Goal: Transaction & Acquisition: Download file/media

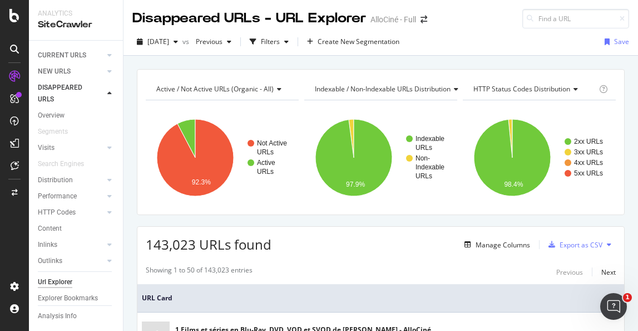
scroll to position [761, 0]
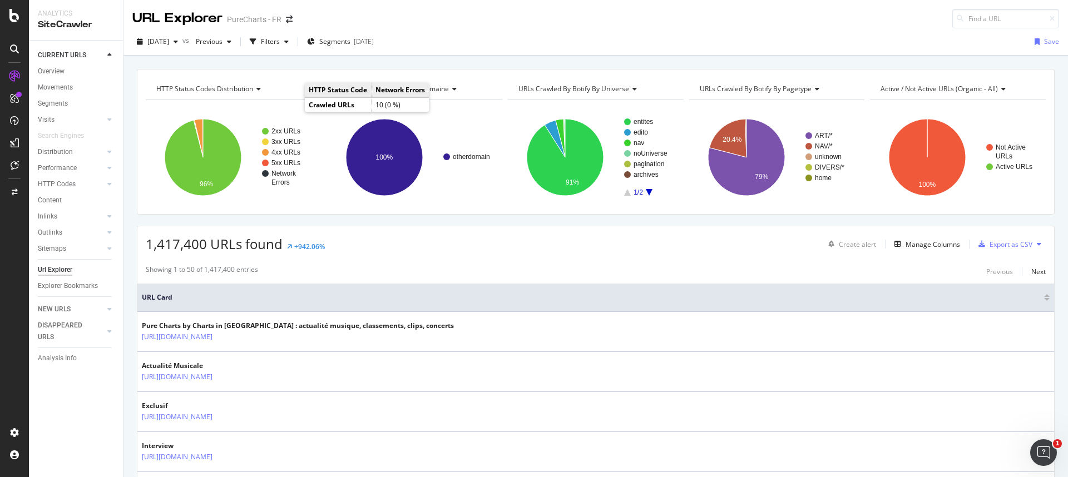
click at [406, 250] on div "1,417,400 URLs found +942.06% Create alert Manage Columns Export as CSV" at bounding box center [595, 239] width 917 height 27
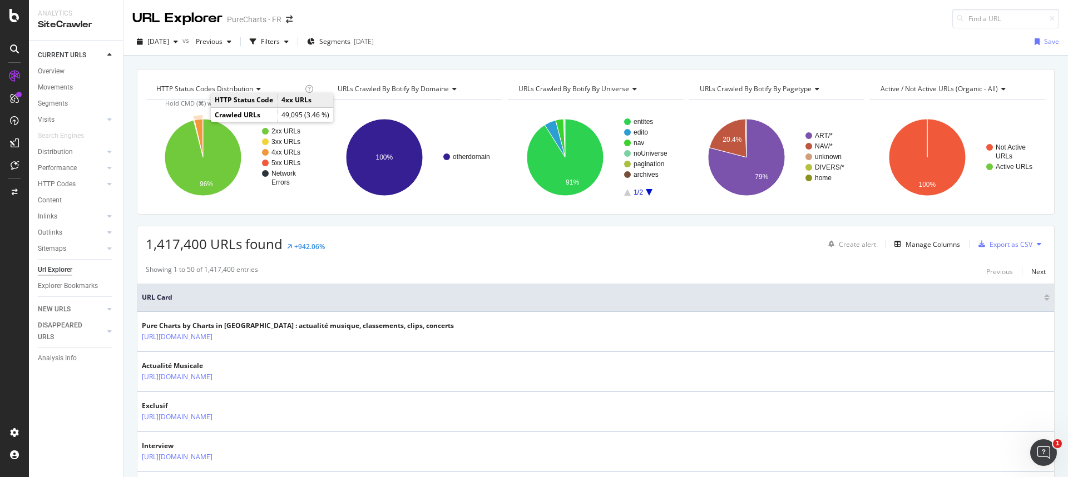
click at [200, 127] on icon "A chart." at bounding box center [198, 138] width 9 height 38
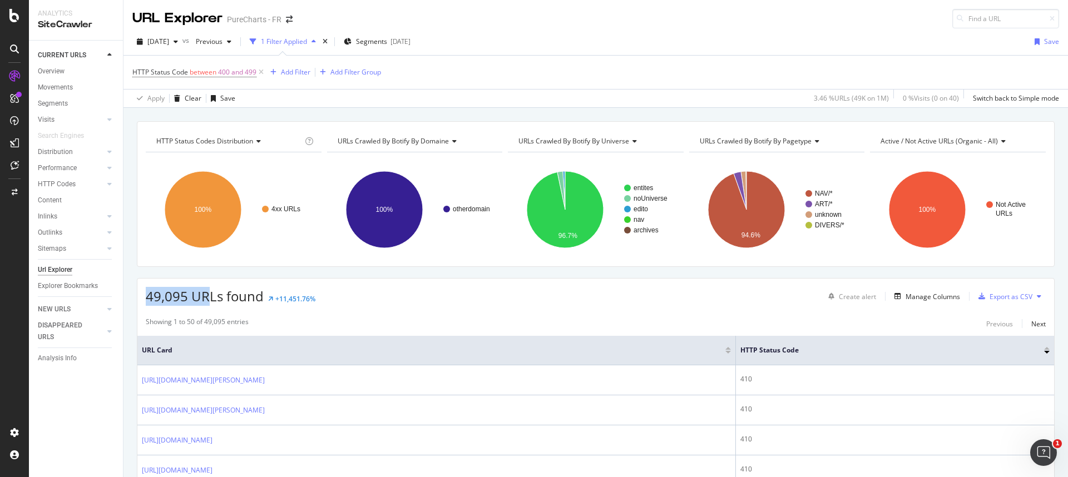
drag, startPoint x: 146, startPoint y: 296, endPoint x: 211, endPoint y: 299, distance: 65.2
click at [211, 299] on span "49,095 URLs found" at bounding box center [205, 296] width 118 height 18
click at [329, 306] on div "49,095 URLs found +11,451.76% Create alert Manage Columns Export as CSV" at bounding box center [595, 292] width 917 height 27
click at [298, 75] on div "Add Filter" at bounding box center [295, 71] width 29 height 9
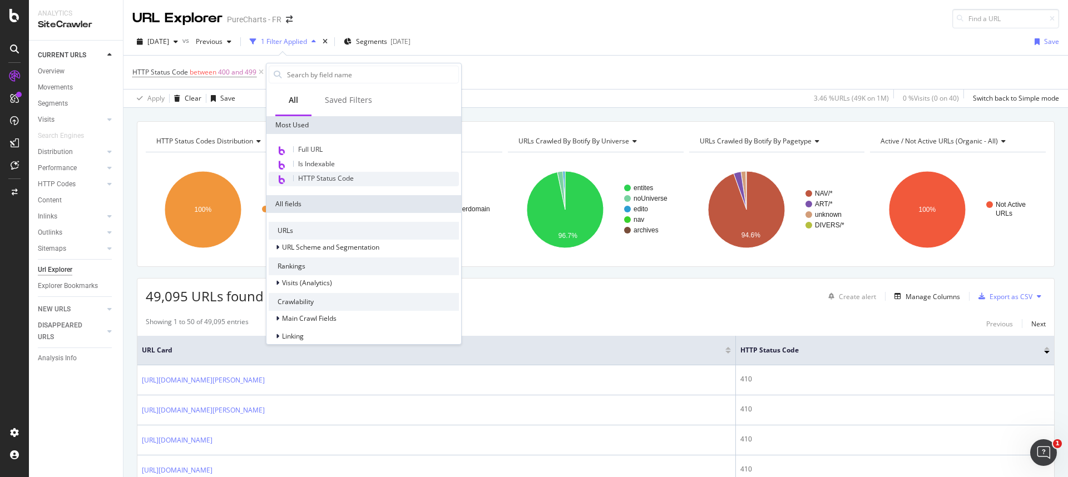
click at [356, 176] on div "HTTP Status Code" at bounding box center [364, 179] width 190 height 14
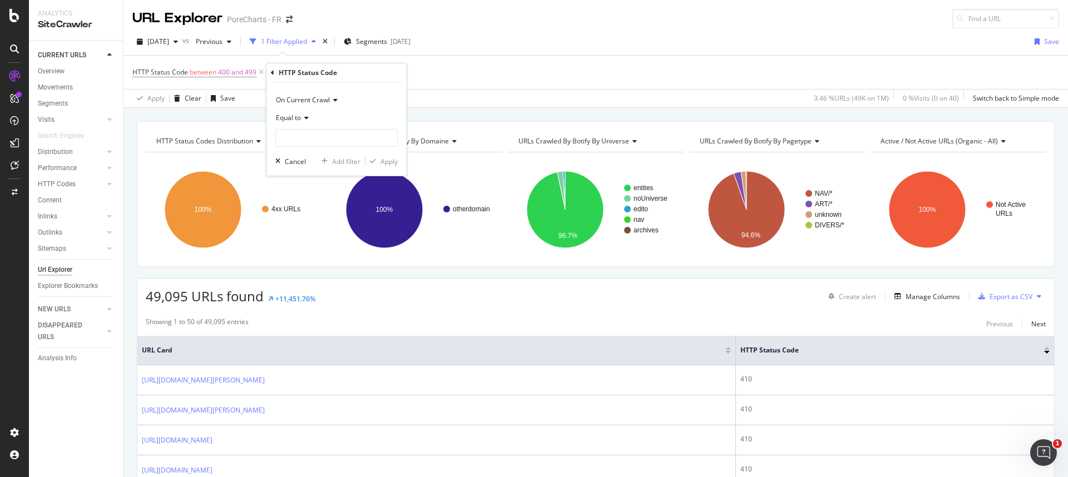
click at [306, 116] on icon at bounding box center [305, 118] width 8 height 7
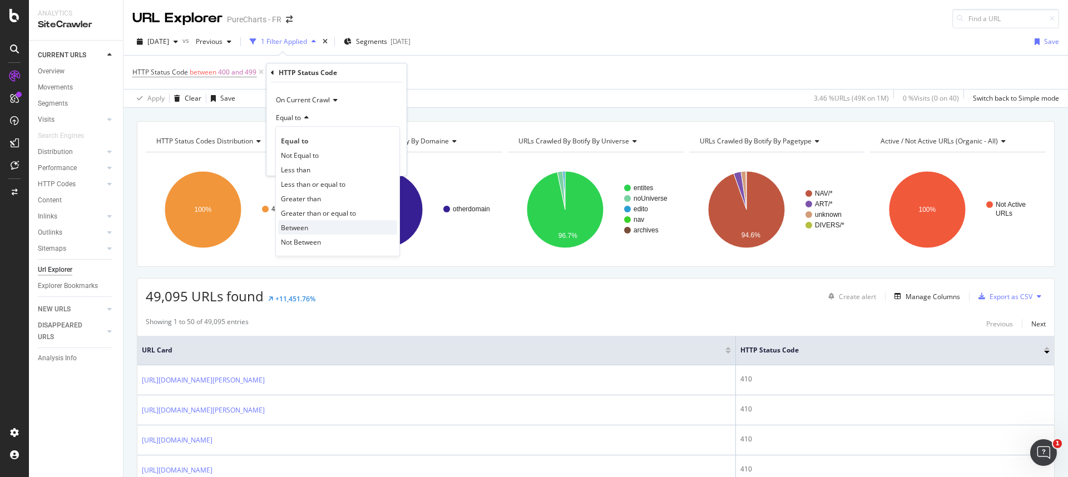
click at [308, 228] on span "Between" at bounding box center [294, 227] width 27 height 9
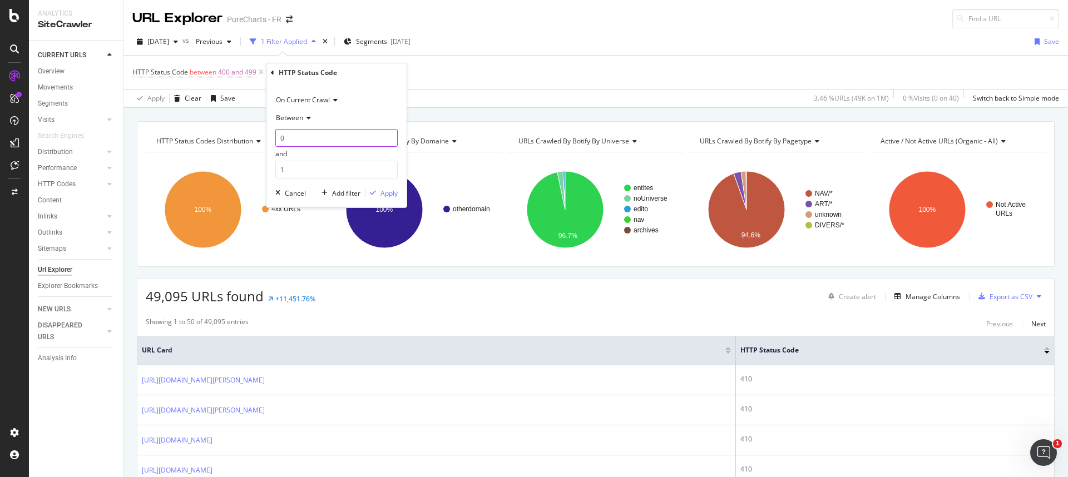
click at [292, 138] on input "0" at bounding box center [336, 138] width 122 height 18
type input "500"
click at [302, 162] on input "1" at bounding box center [336, 170] width 122 height 18
type input "599"
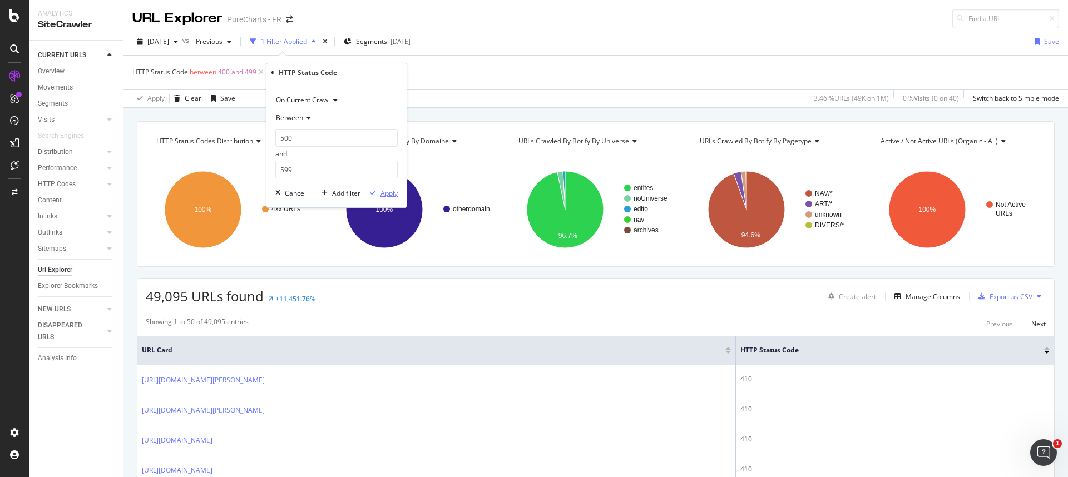
click at [388, 191] on div "Apply" at bounding box center [389, 193] width 17 height 9
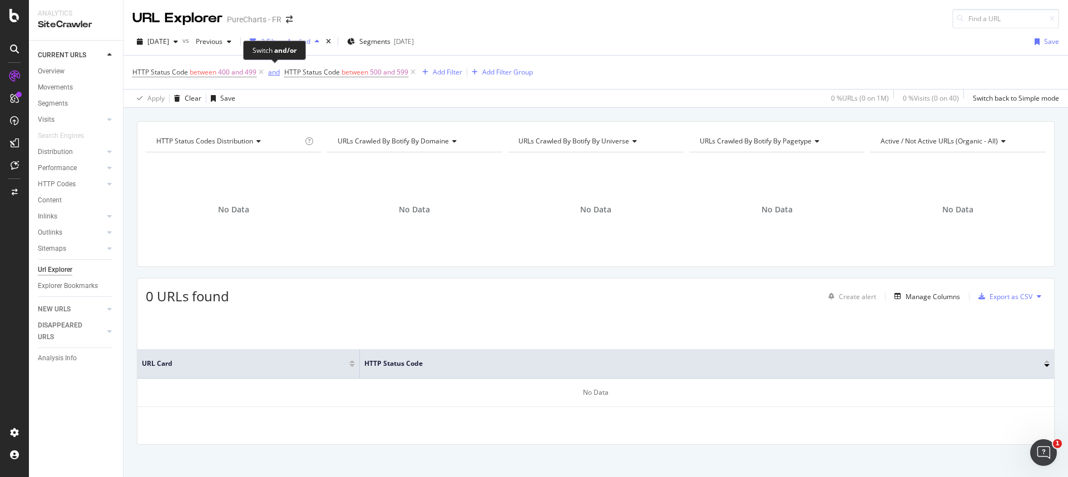
click at [278, 72] on div "and" at bounding box center [274, 71] width 12 height 9
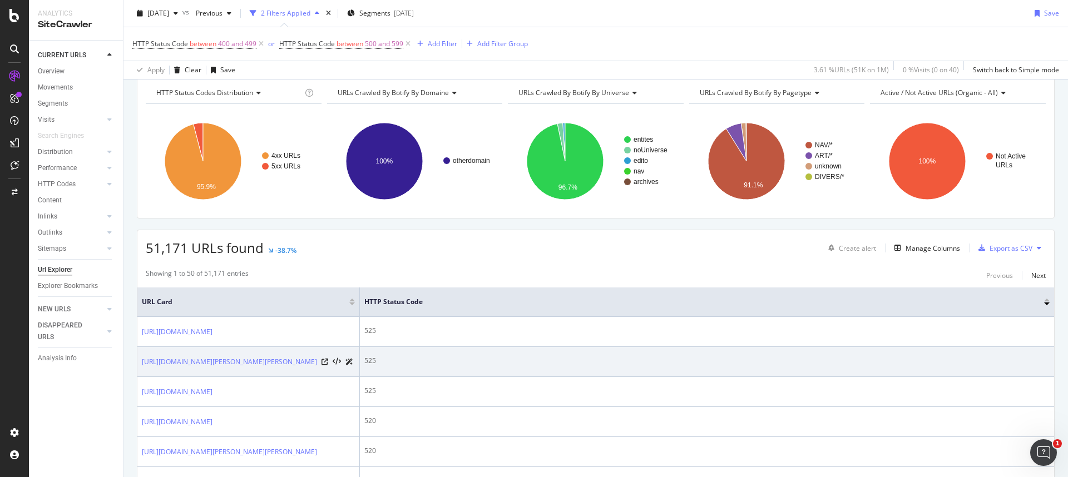
scroll to position [160, 0]
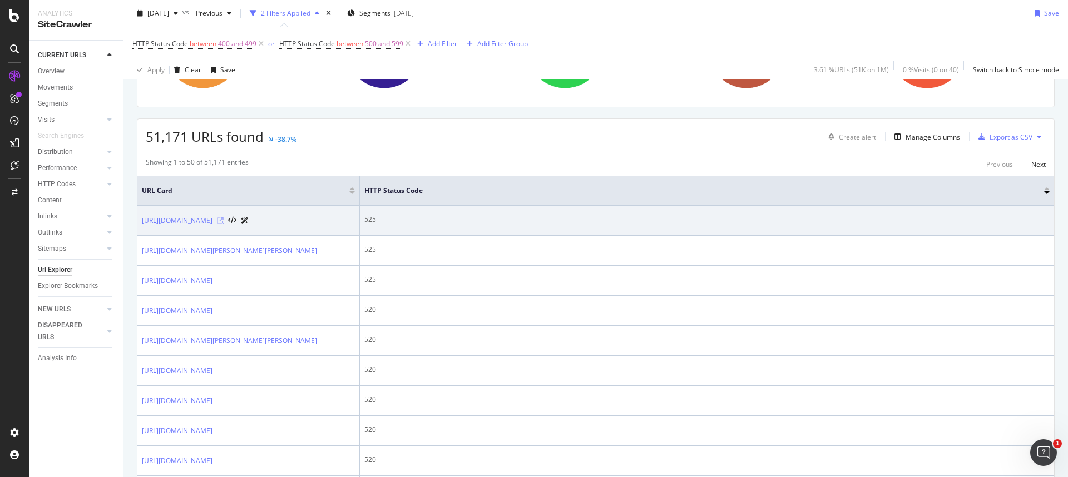
click at [224, 224] on icon at bounding box center [220, 221] width 7 height 7
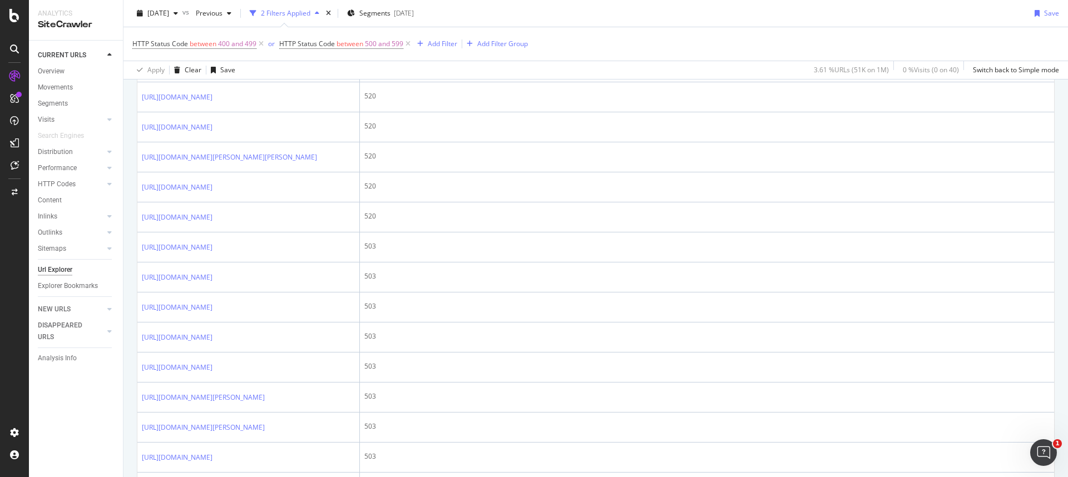
scroll to position [0, 0]
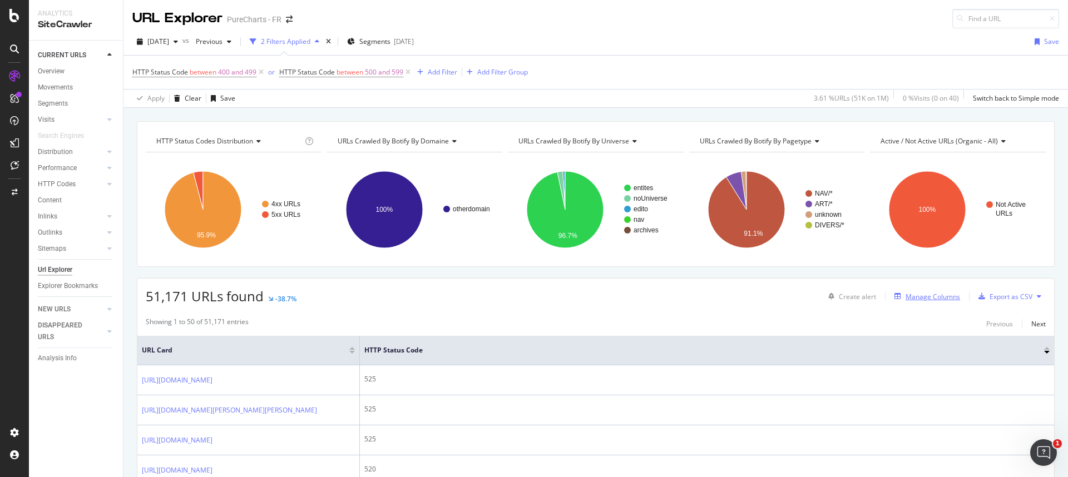
click at [922, 298] on div "Manage Columns" at bounding box center [933, 296] width 55 height 9
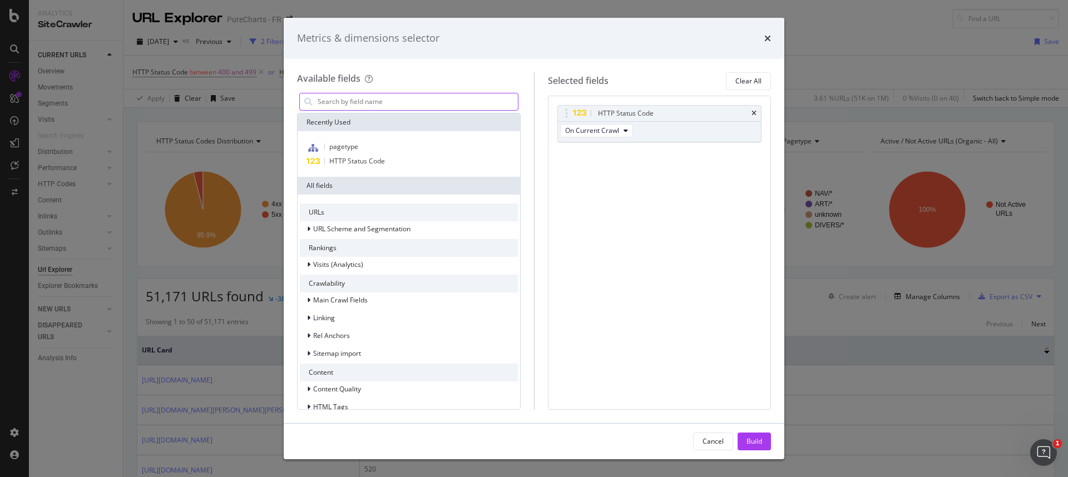
type input "l"
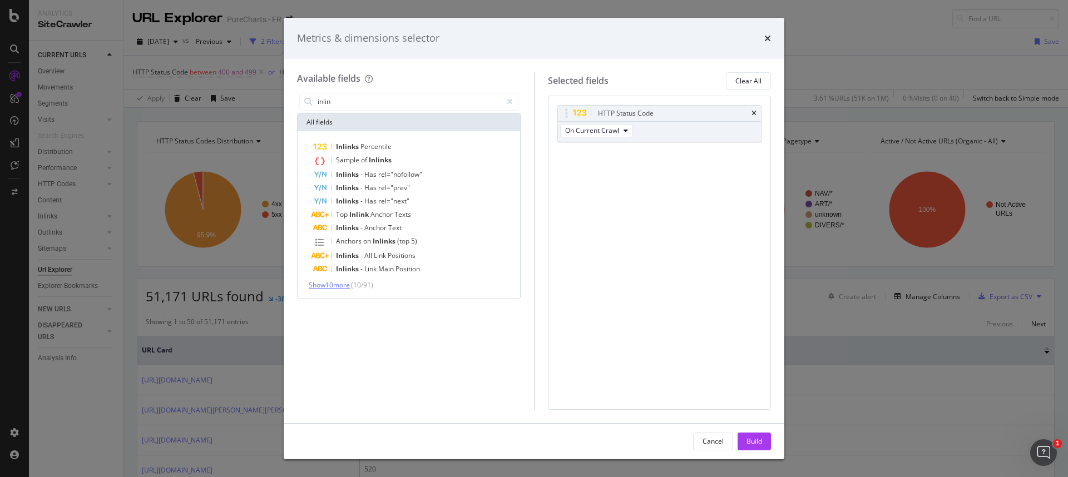
type input "inlin"
click at [349, 288] on span "Show 10 more" at bounding box center [329, 284] width 41 height 9
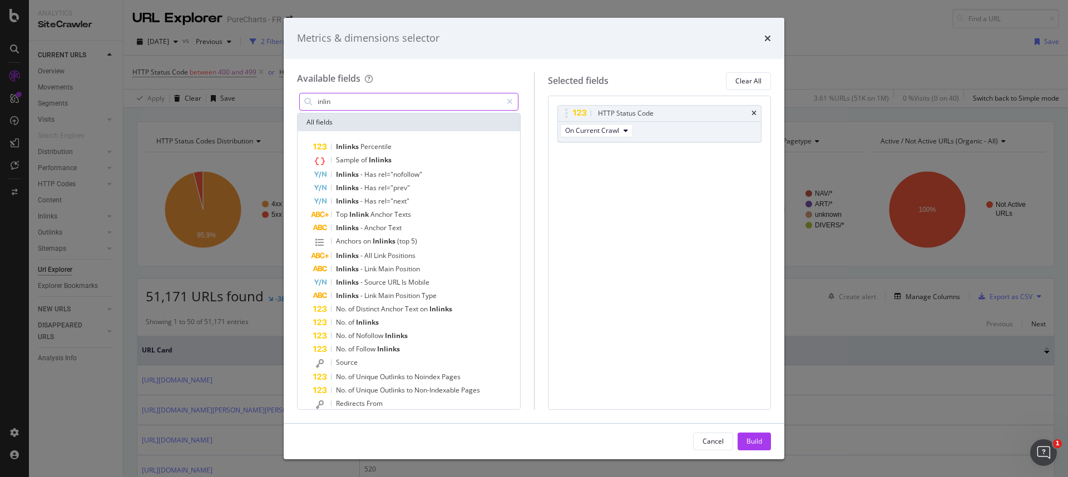
click at [358, 101] on input "inlin" at bounding box center [409, 101] width 185 height 17
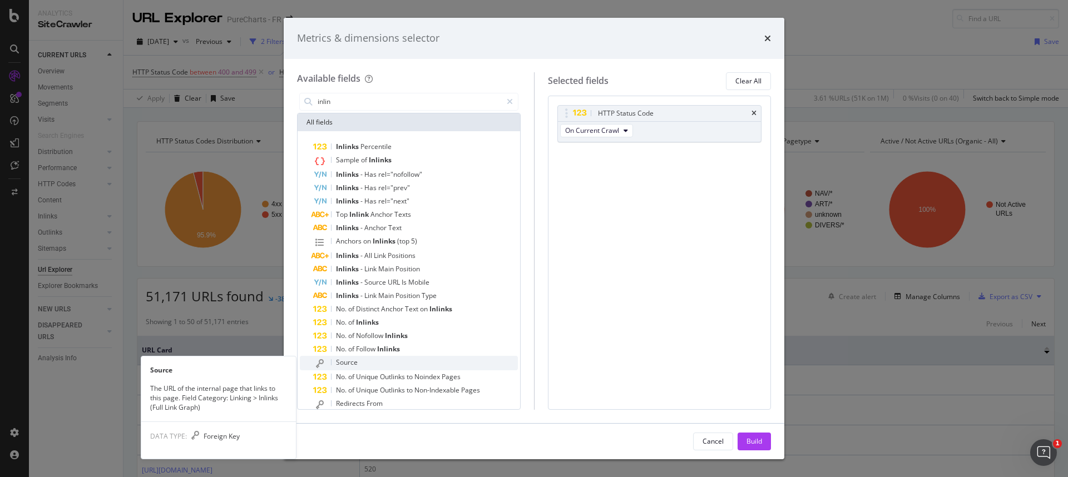
click at [356, 358] on span "Source" at bounding box center [347, 362] width 22 height 9
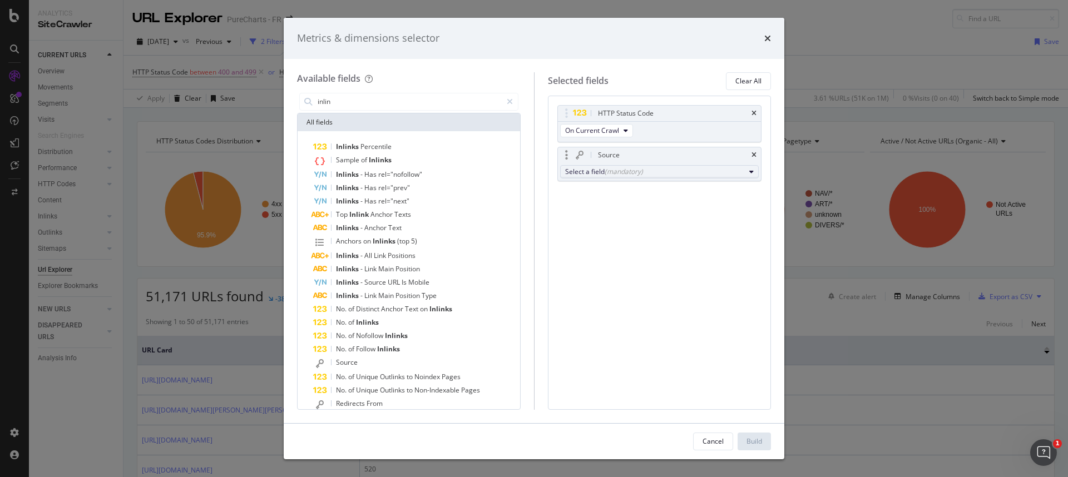
click at [645, 167] on div "Select a field (mandatory)" at bounding box center [655, 171] width 180 height 9
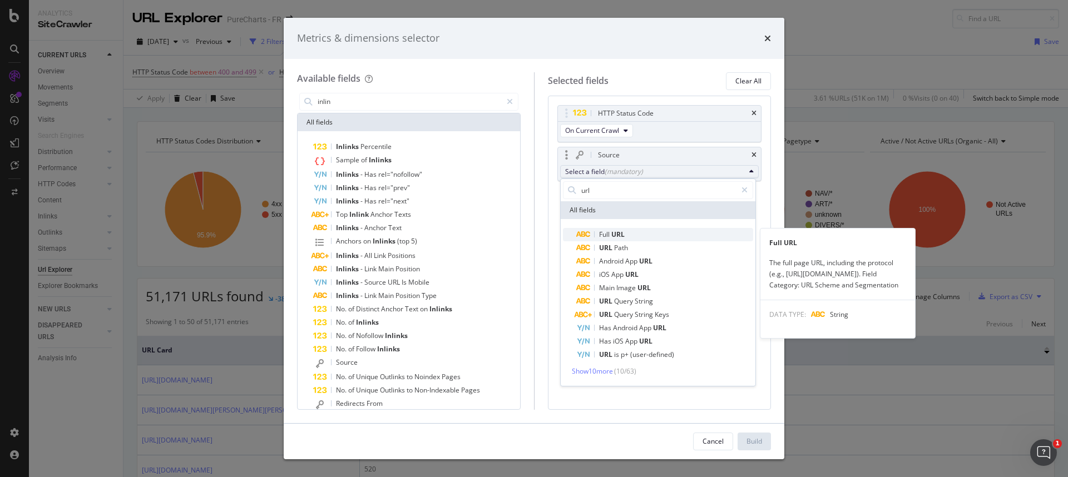
type input "url"
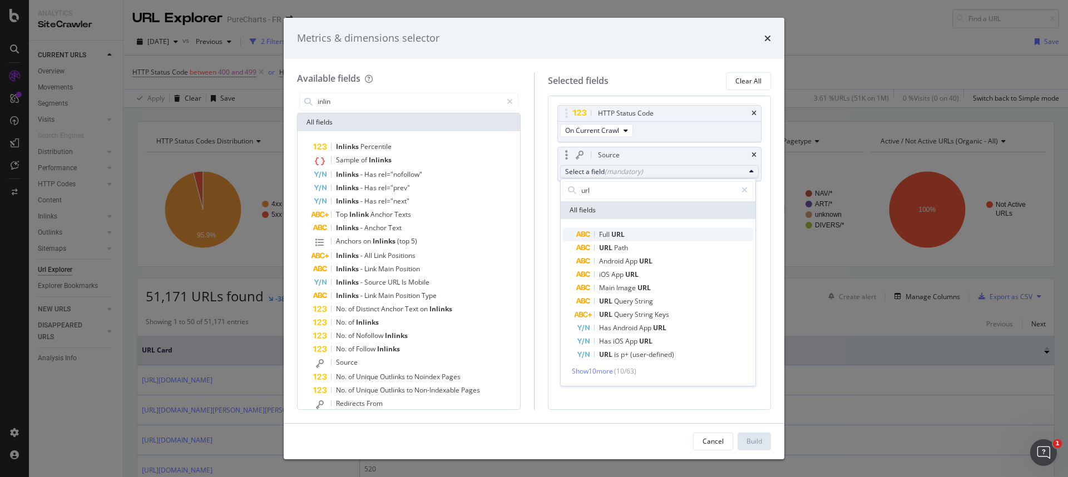
click at [623, 229] on div "Full URL" at bounding box center [601, 234] width 48 height 13
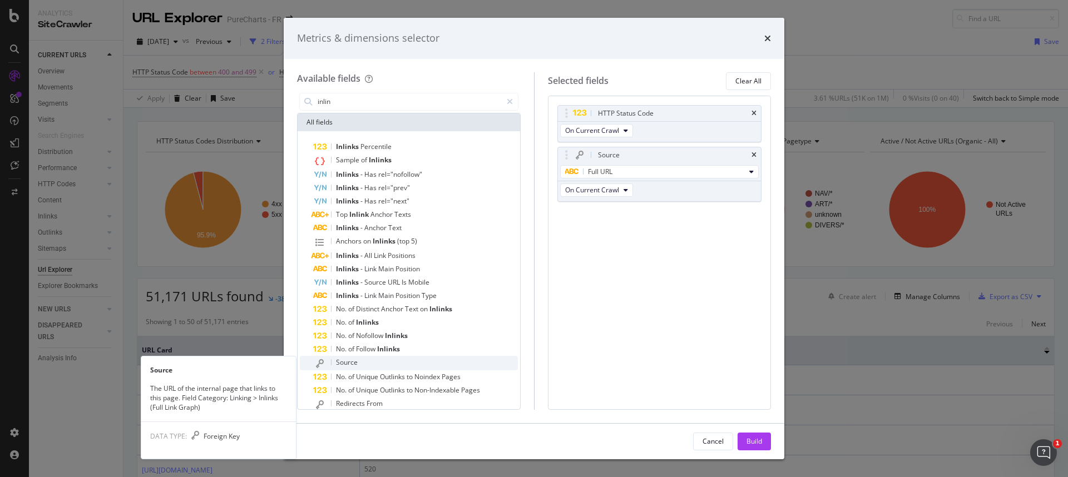
click at [342, 364] on span "Source" at bounding box center [347, 362] width 22 height 9
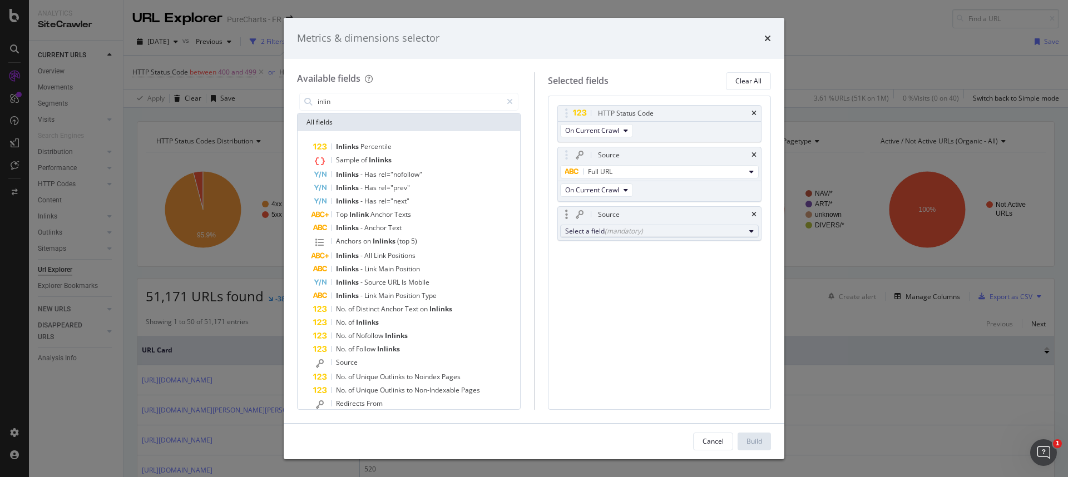
click at [599, 231] on div "Select a field (mandatory)" at bounding box center [655, 230] width 180 height 9
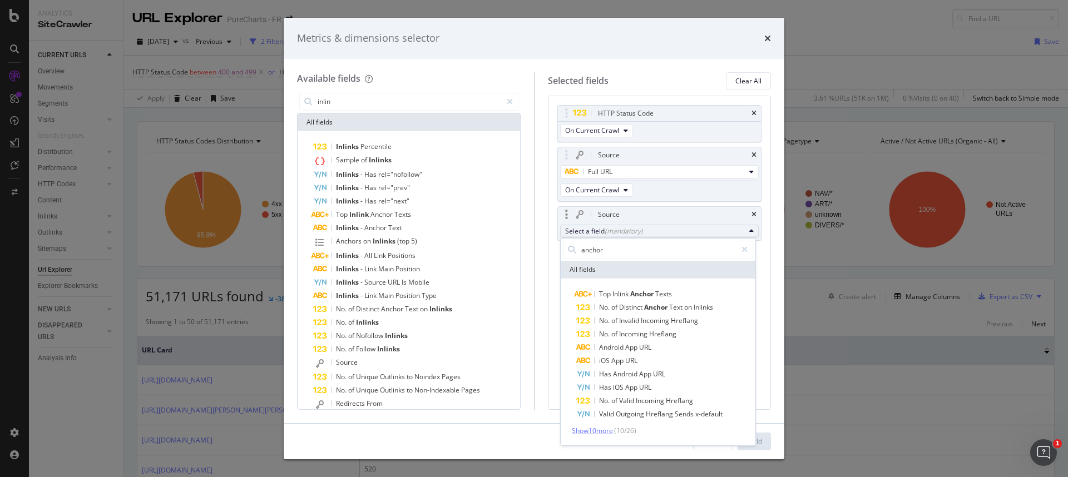
type input "anchor"
click at [607, 430] on span "Show 10 more" at bounding box center [592, 430] width 41 height 9
click at [643, 254] on input "anchor" at bounding box center [658, 250] width 156 height 17
click at [764, 272] on div "HTTP Status Code On Current Crawl Source Full URL On Current Crawl Source Selec…" at bounding box center [660, 253] width 224 height 314
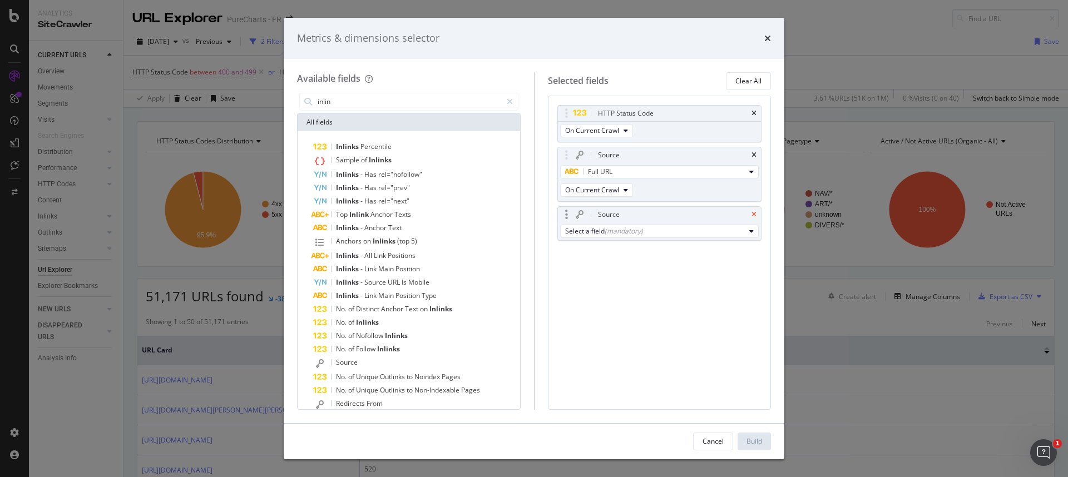
click at [756, 216] on icon "times" at bounding box center [754, 214] width 5 height 7
click at [753, 440] on div "Build" at bounding box center [755, 441] width 16 height 9
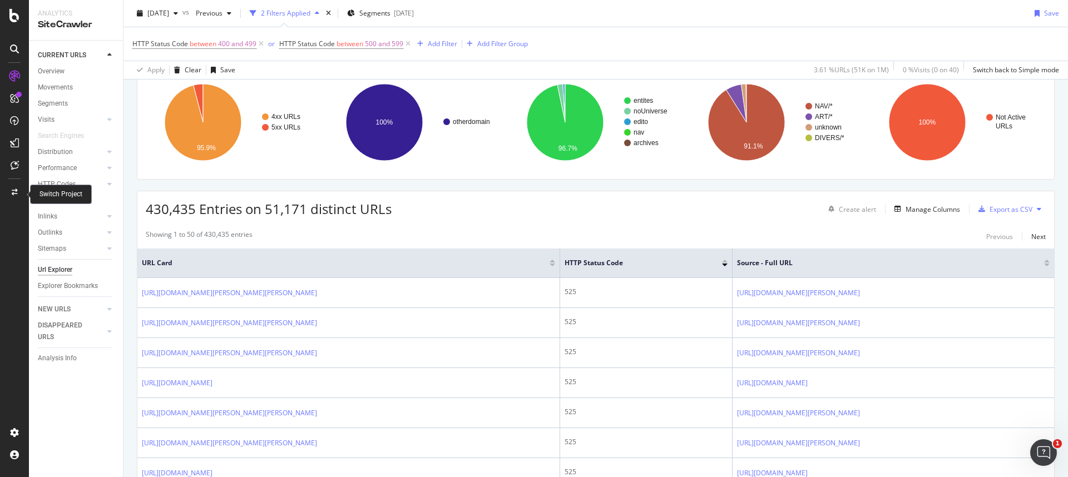
scroll to position [105, 0]
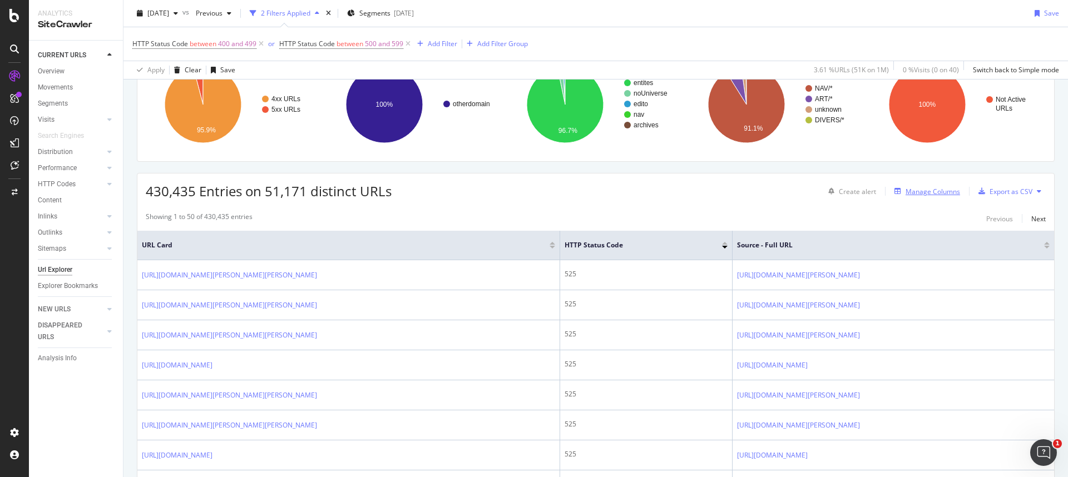
click at [913, 189] on div "Manage Columns" at bounding box center [933, 191] width 55 height 9
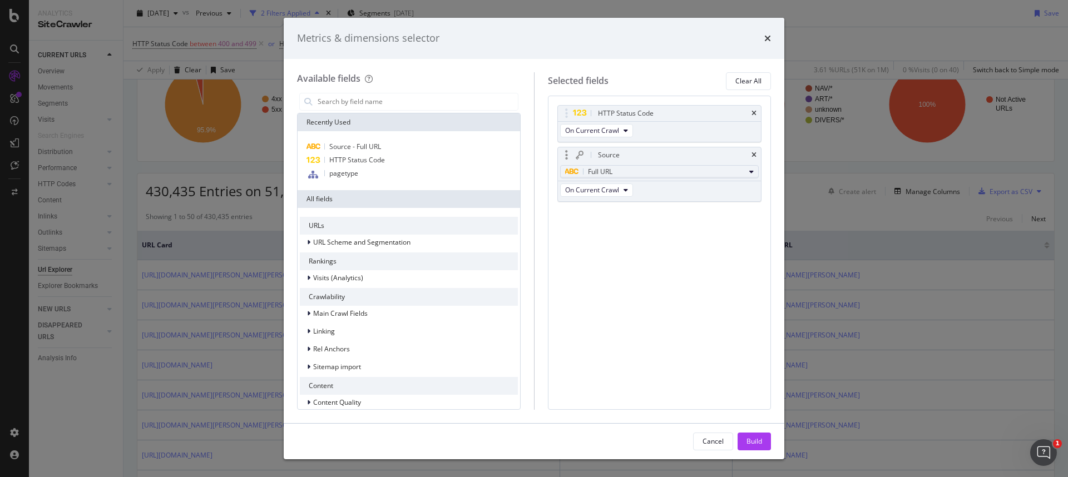
click at [748, 174] on button "Full URL" at bounding box center [659, 171] width 199 height 13
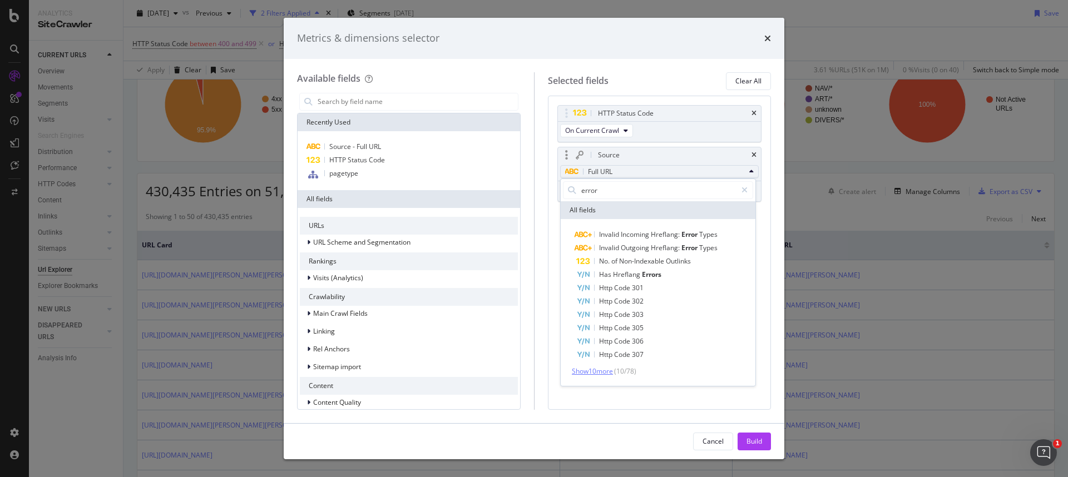
click at [600, 374] on span "Show 10 more" at bounding box center [592, 371] width 41 height 9
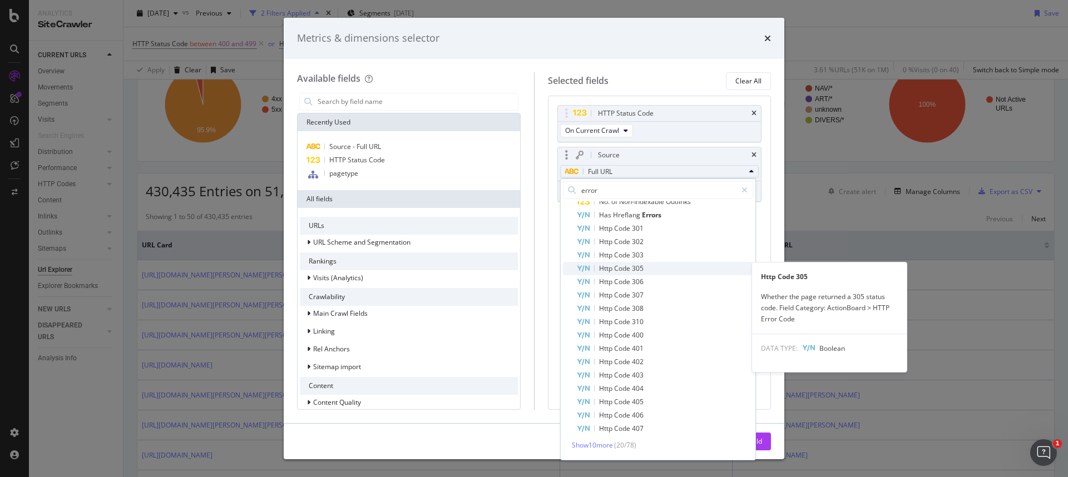
scroll to position [0, 0]
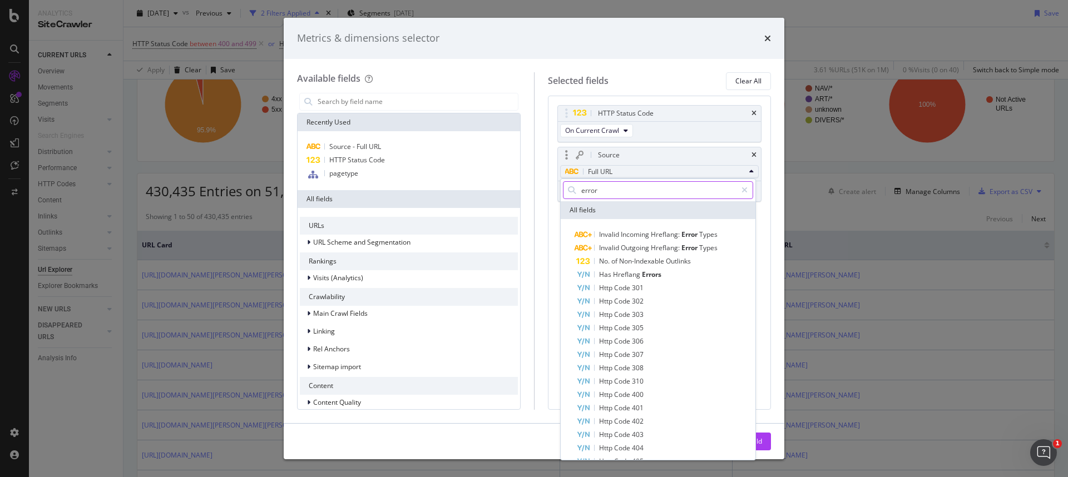
click at [599, 190] on input "error" at bounding box center [658, 190] width 156 height 17
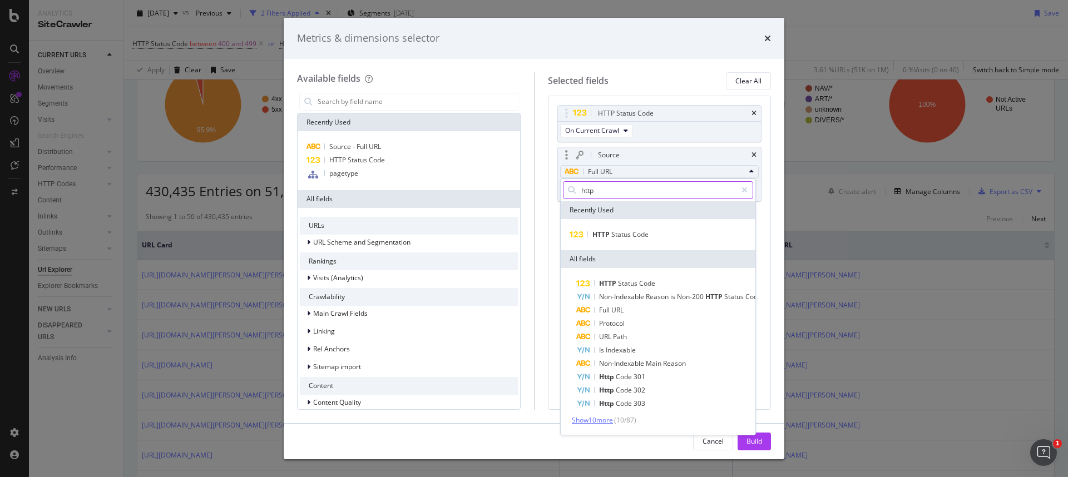
type input "http"
click at [592, 423] on span "Show 10 more" at bounding box center [592, 420] width 41 height 9
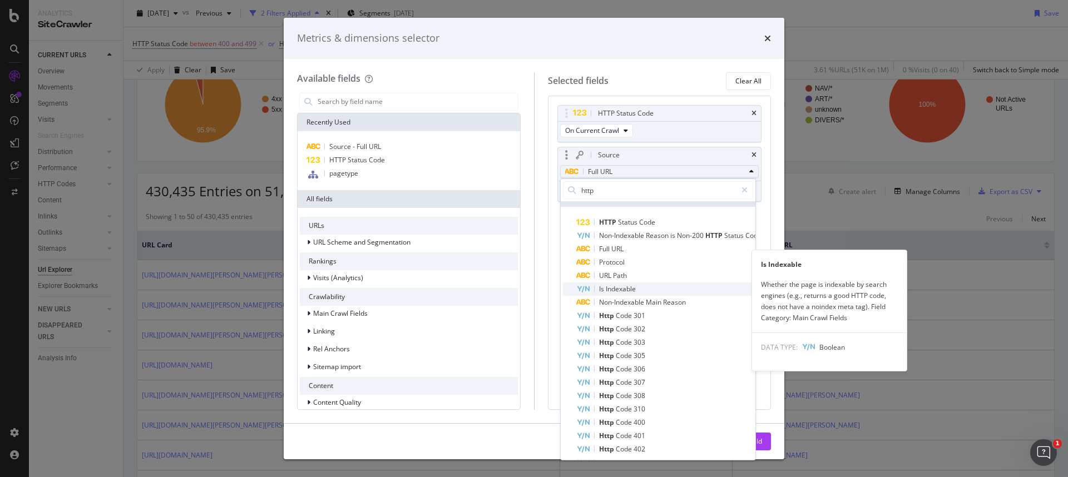
scroll to position [117, 0]
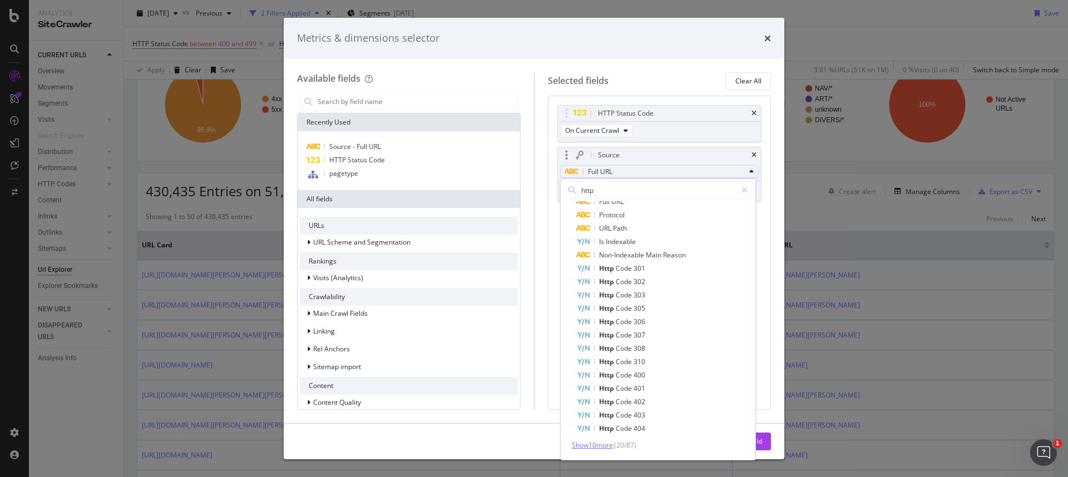
click at [598, 441] on span "Show 10 more" at bounding box center [592, 445] width 41 height 9
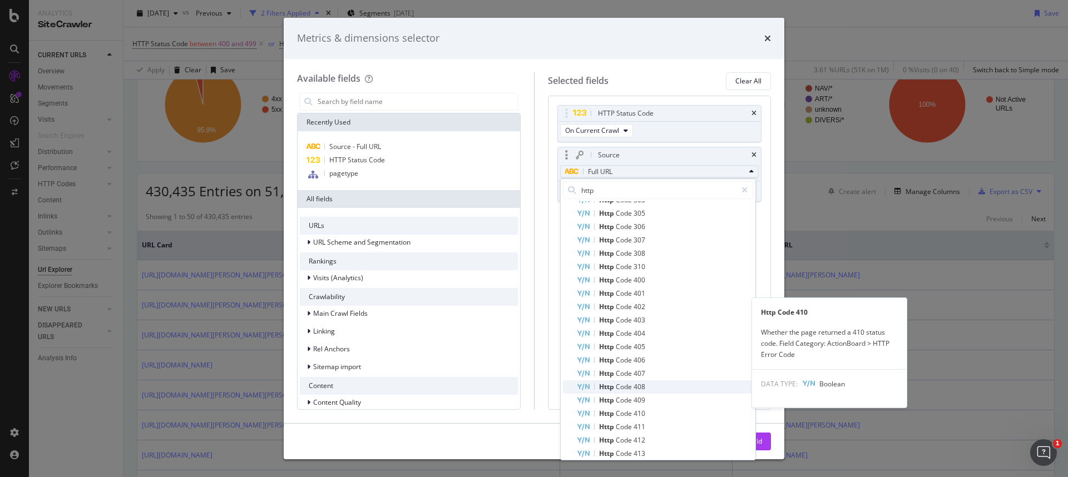
scroll to position [250, 0]
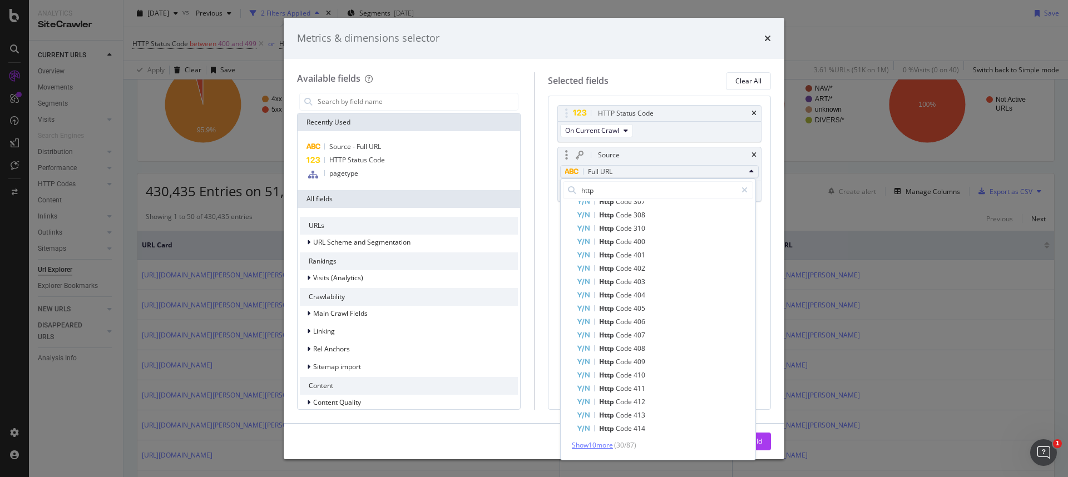
click at [602, 441] on span "Show 10 more" at bounding box center [592, 445] width 41 height 9
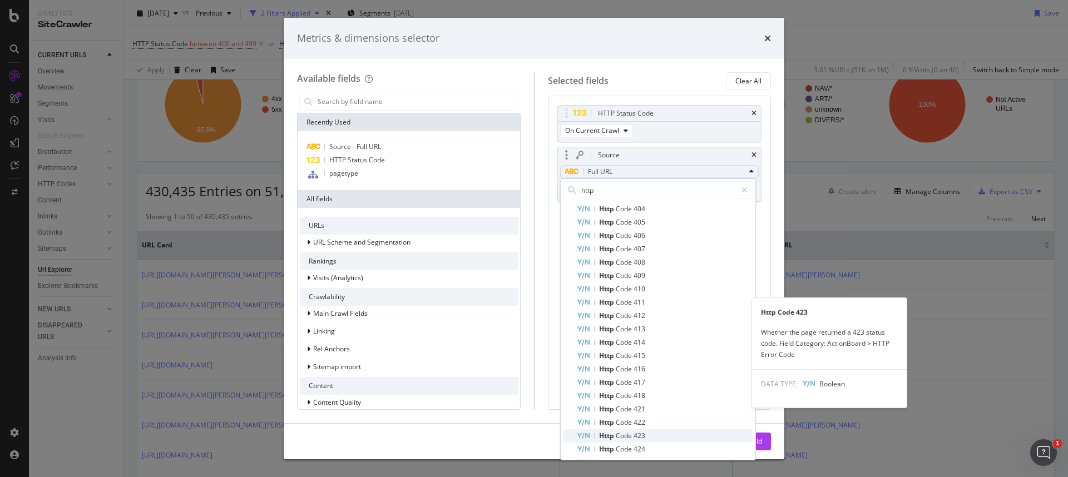
scroll to position [384, 0]
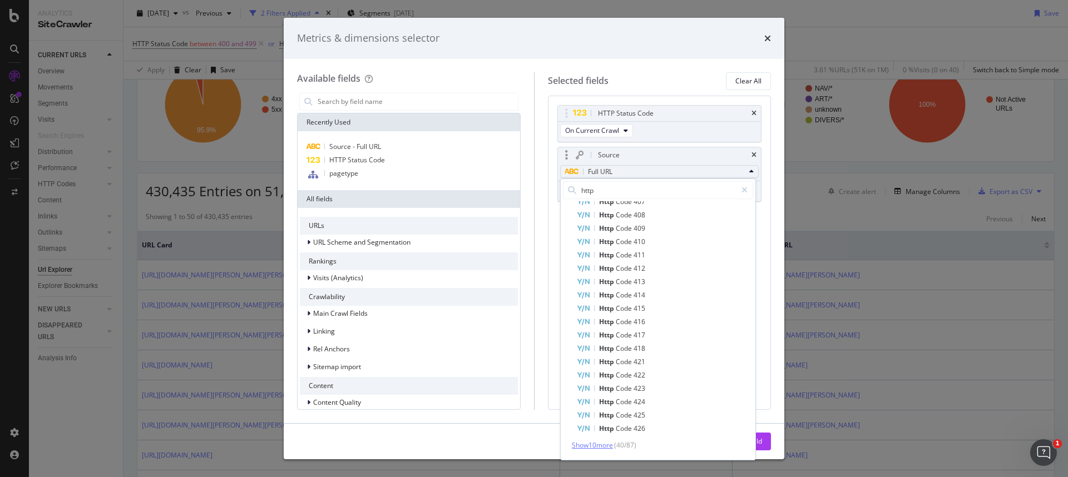
click at [600, 441] on span "Show 10 more" at bounding box center [592, 445] width 41 height 9
click at [592, 441] on span "Show 10 more" at bounding box center [592, 445] width 41 height 9
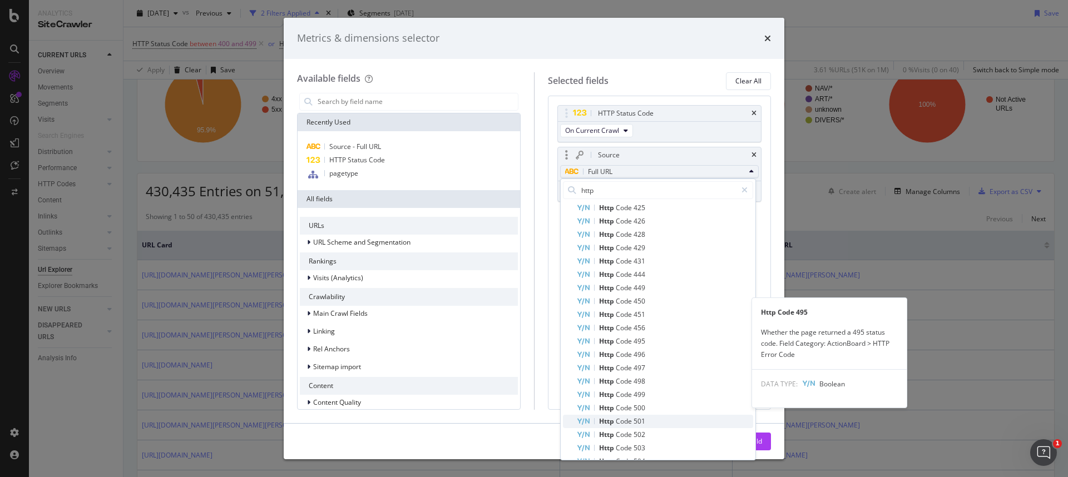
scroll to position [651, 0]
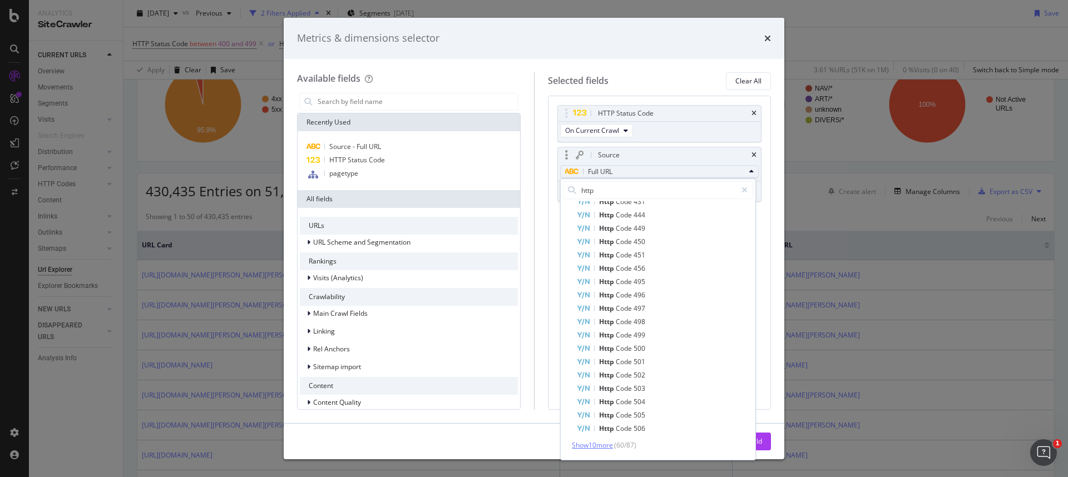
click at [605, 441] on span "Show 10 more" at bounding box center [592, 445] width 41 height 9
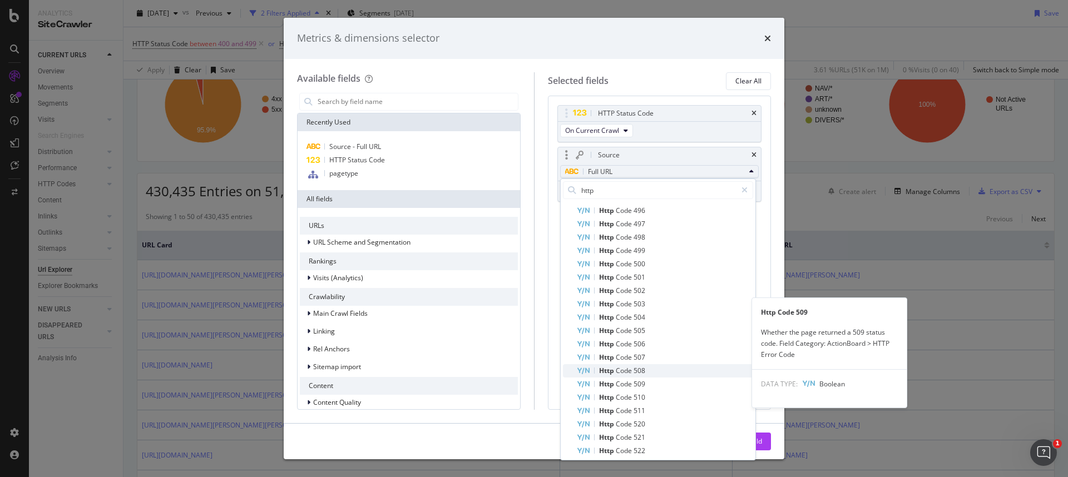
scroll to position [785, 0]
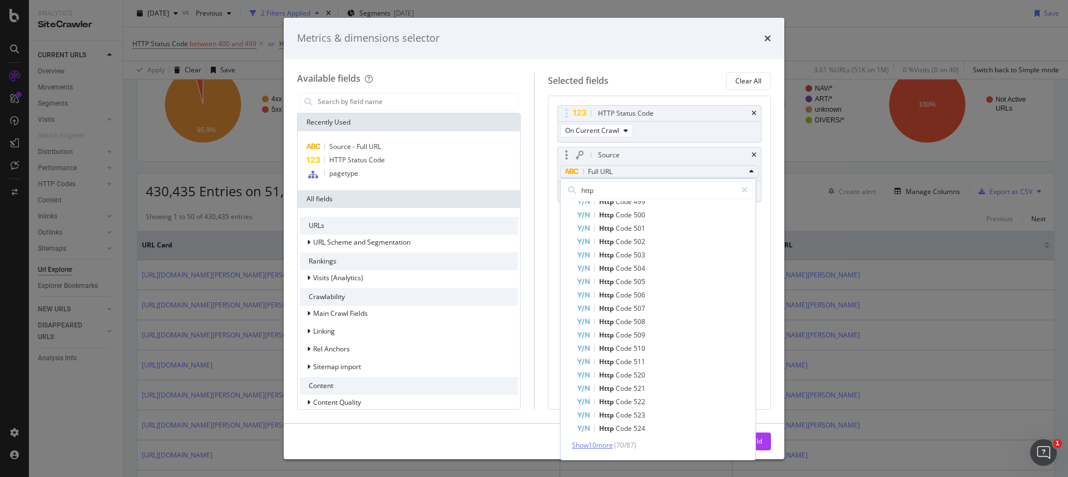
click at [604, 441] on span "Show 10 more" at bounding box center [592, 445] width 41 height 9
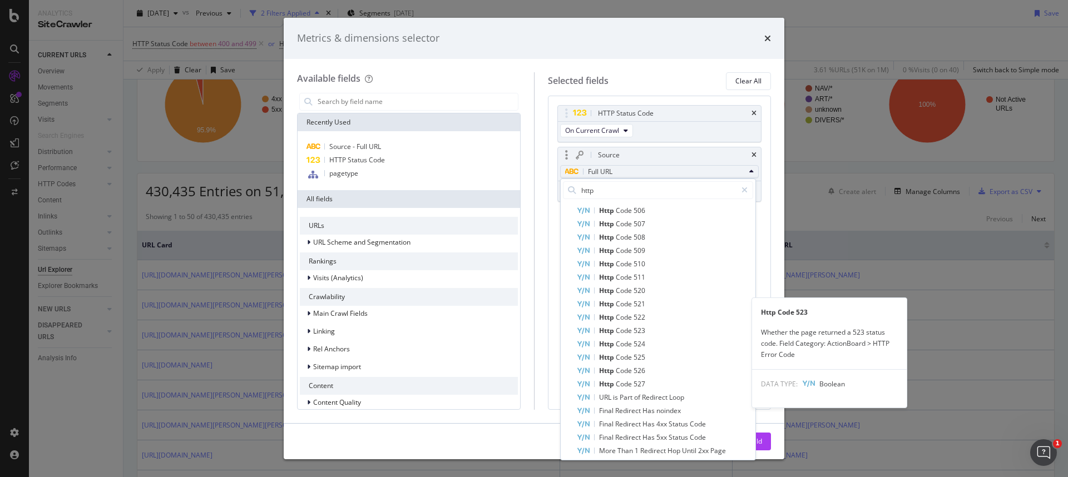
scroll to position [918, 0]
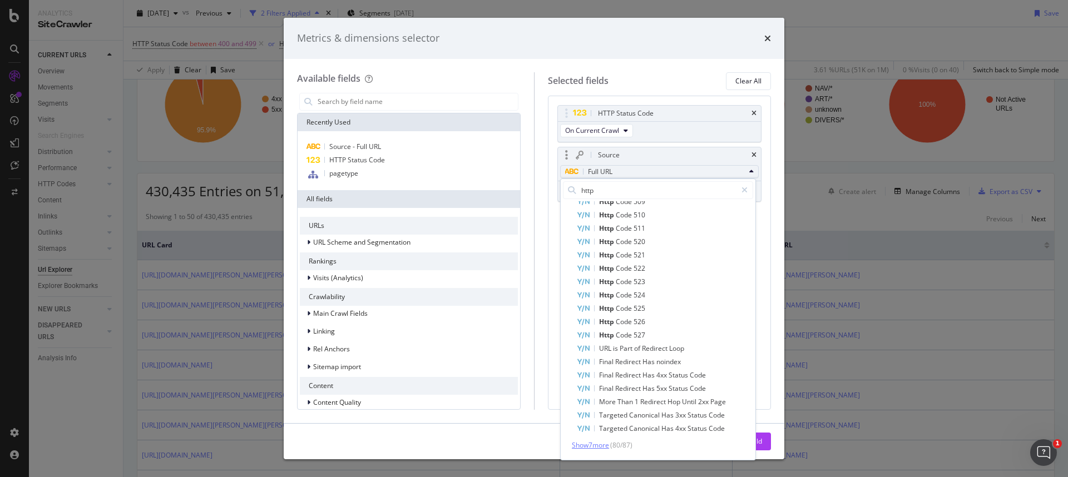
click at [600, 441] on span "Show 7 more" at bounding box center [590, 445] width 37 height 9
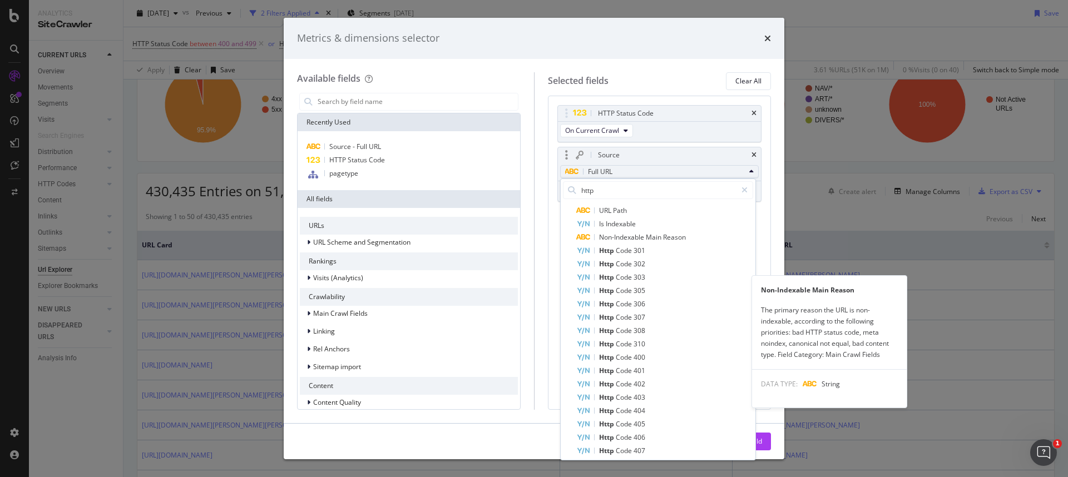
scroll to position [0, 0]
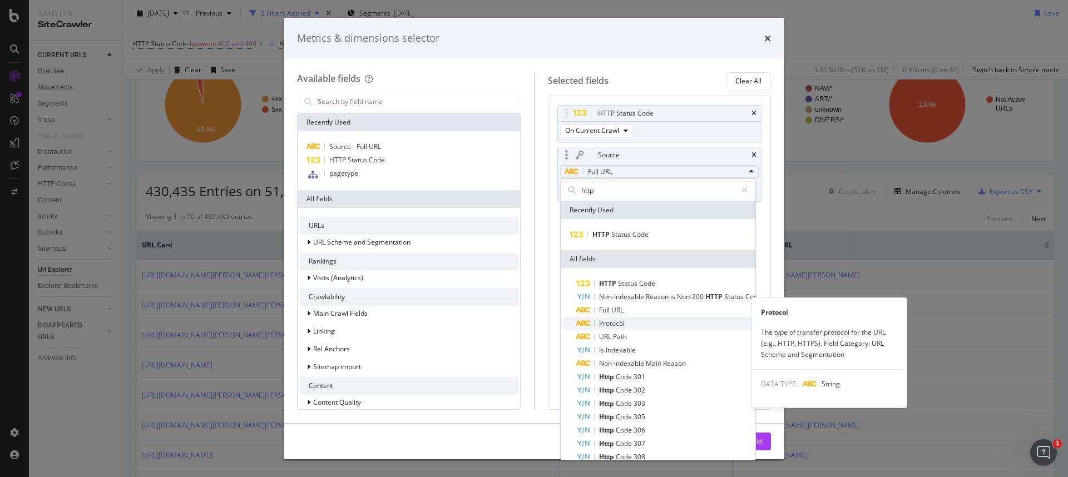
click at [632, 327] on span "Protocol" at bounding box center [665, 323] width 177 height 13
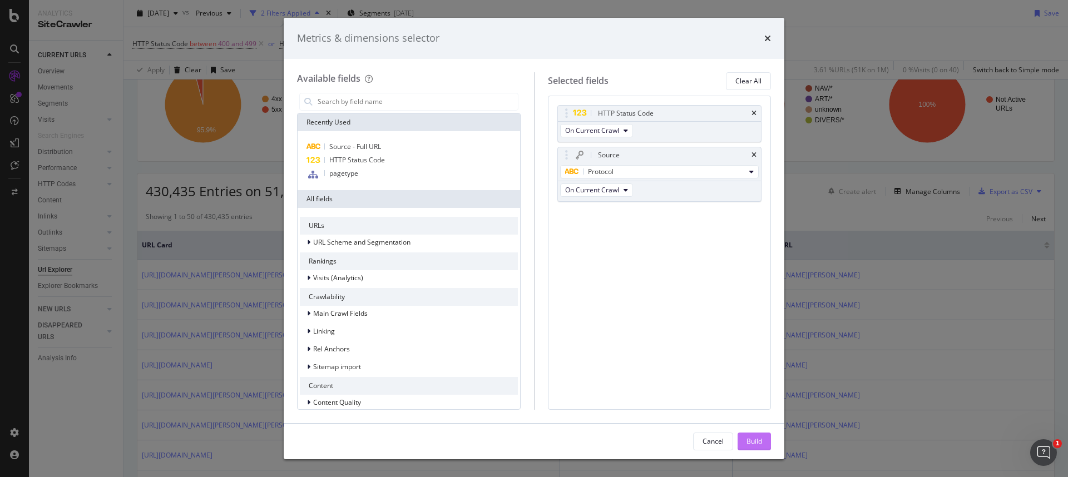
click at [760, 442] on div "Build" at bounding box center [755, 441] width 16 height 9
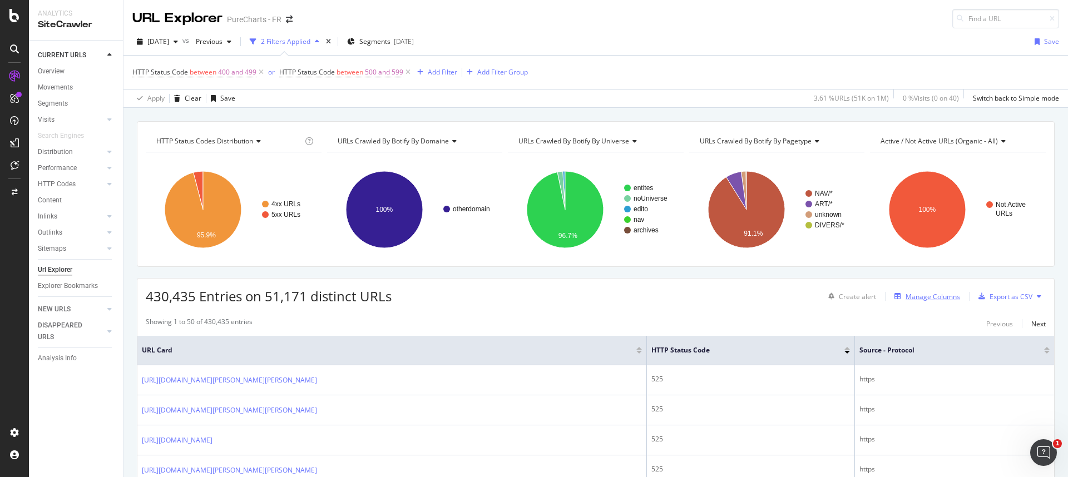
click at [911, 295] on div "Manage Columns" at bounding box center [933, 296] width 55 height 9
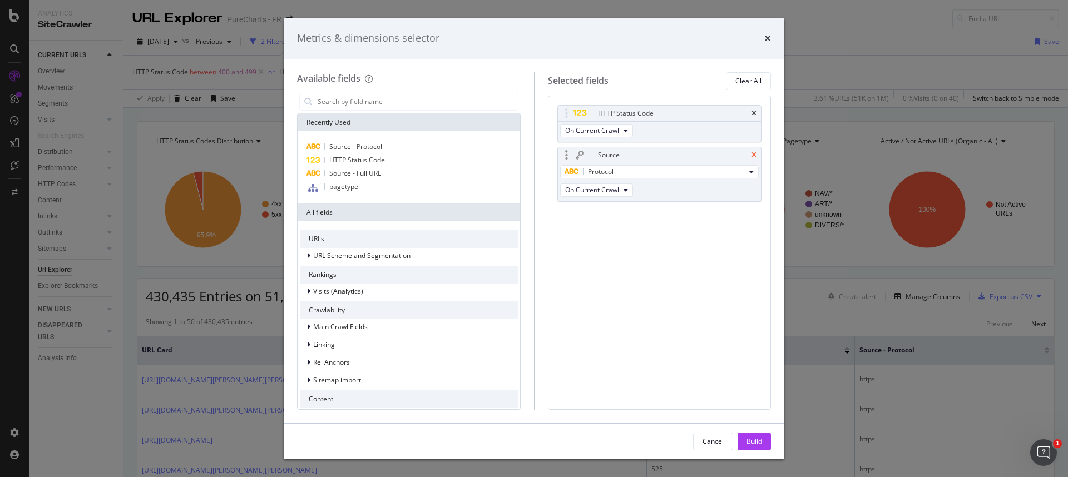
click at [752, 155] on icon "times" at bounding box center [754, 155] width 5 height 7
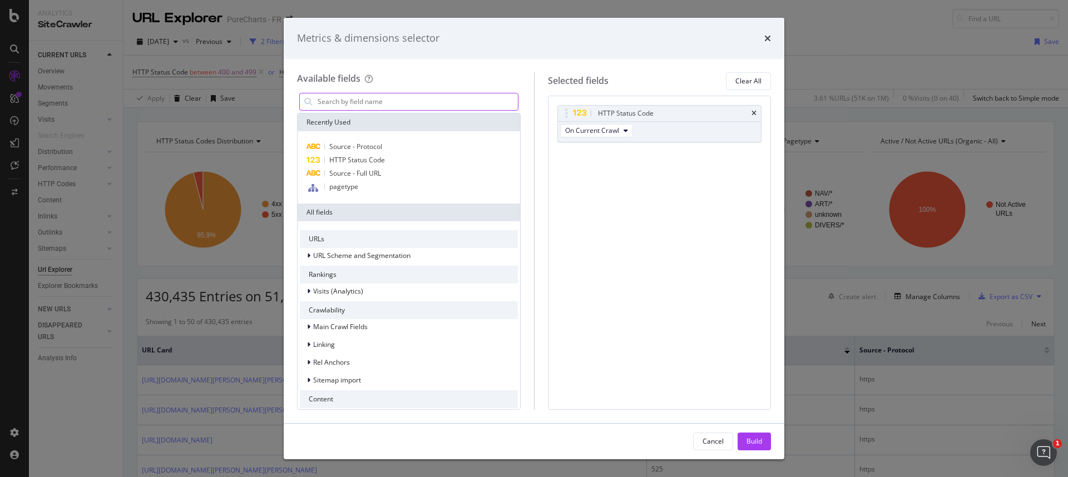
click at [417, 106] on input "modal" at bounding box center [417, 101] width 201 height 17
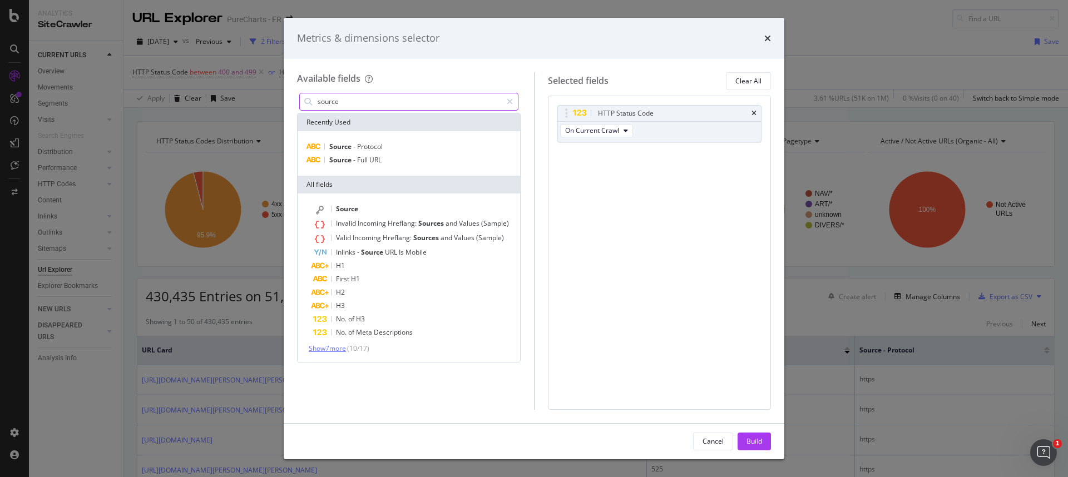
type input "source"
click at [338, 350] on span "Show 7 more" at bounding box center [327, 348] width 37 height 9
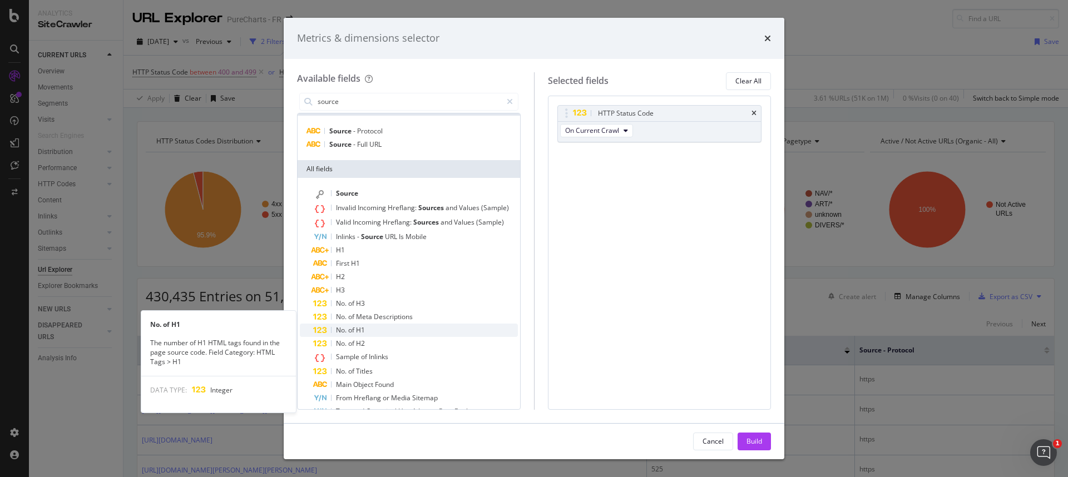
scroll to position [33, 0]
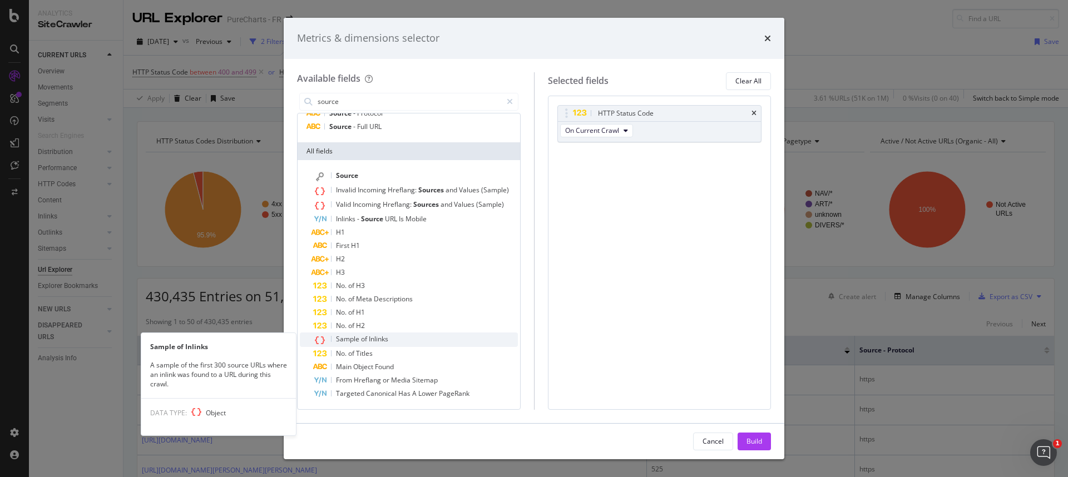
click at [384, 338] on span "Inlinks" at bounding box center [378, 338] width 19 height 9
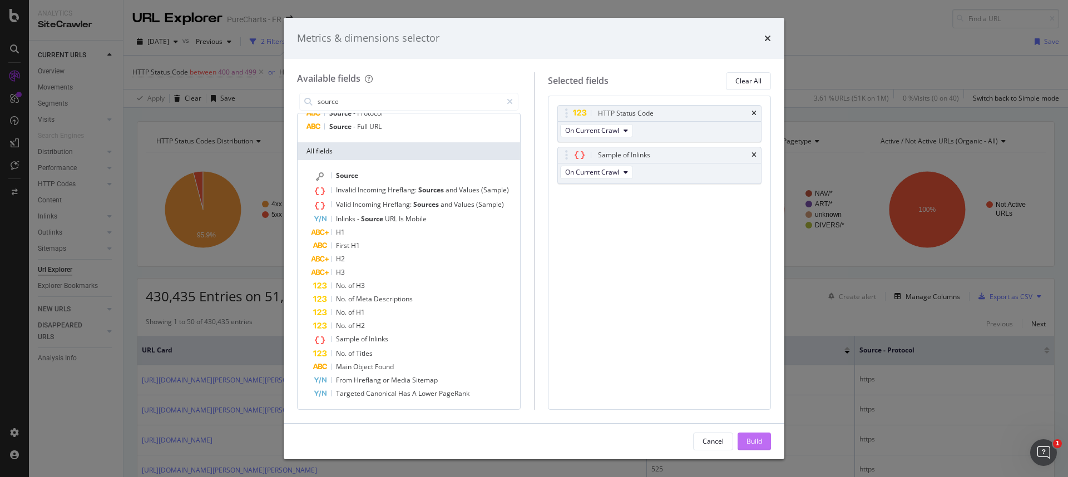
click at [747, 441] on div "Build" at bounding box center [755, 441] width 16 height 9
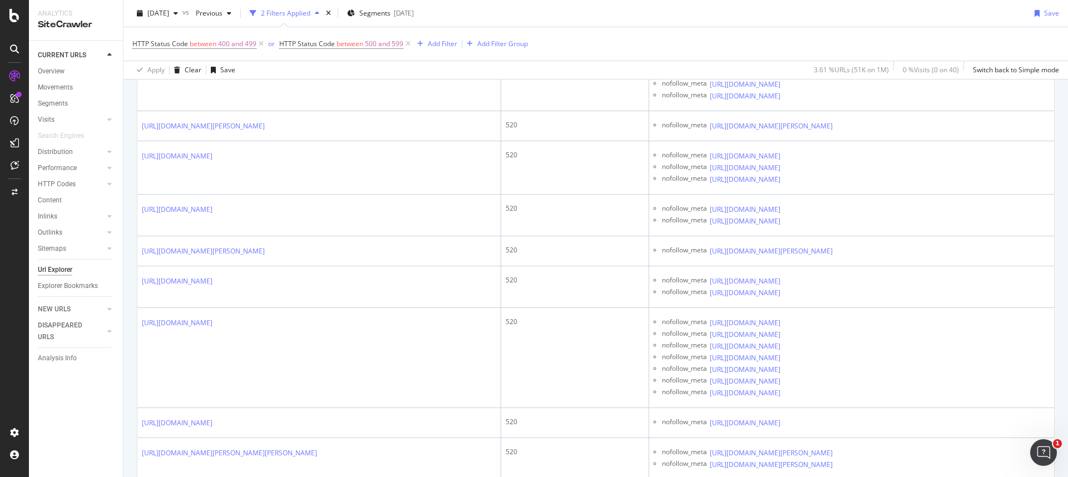
scroll to position [2002, 0]
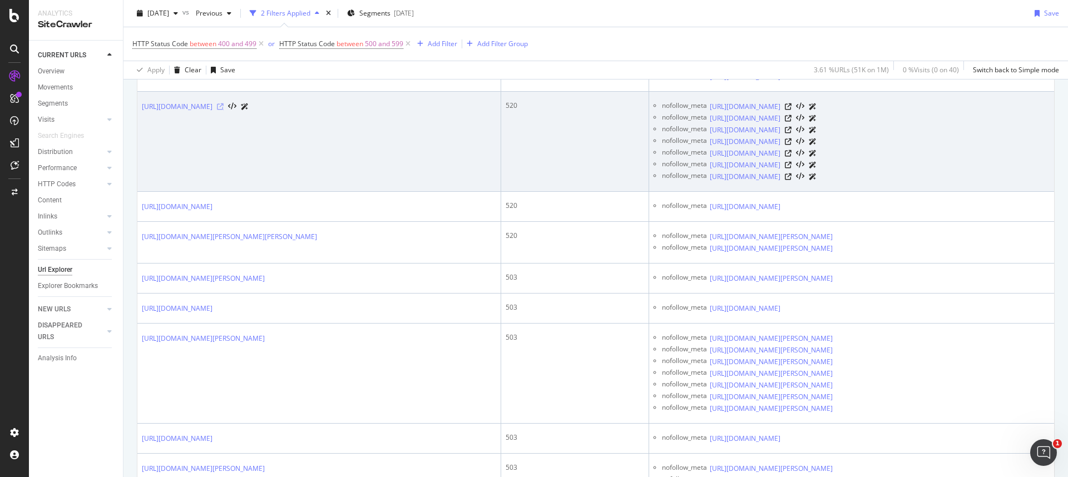
click at [224, 110] on icon at bounding box center [220, 107] width 7 height 7
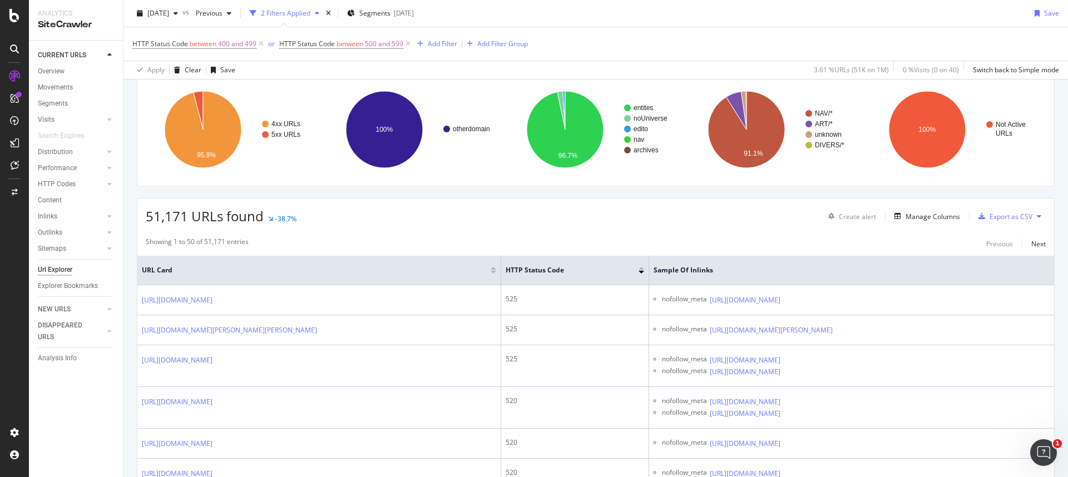
scroll to position [0, 0]
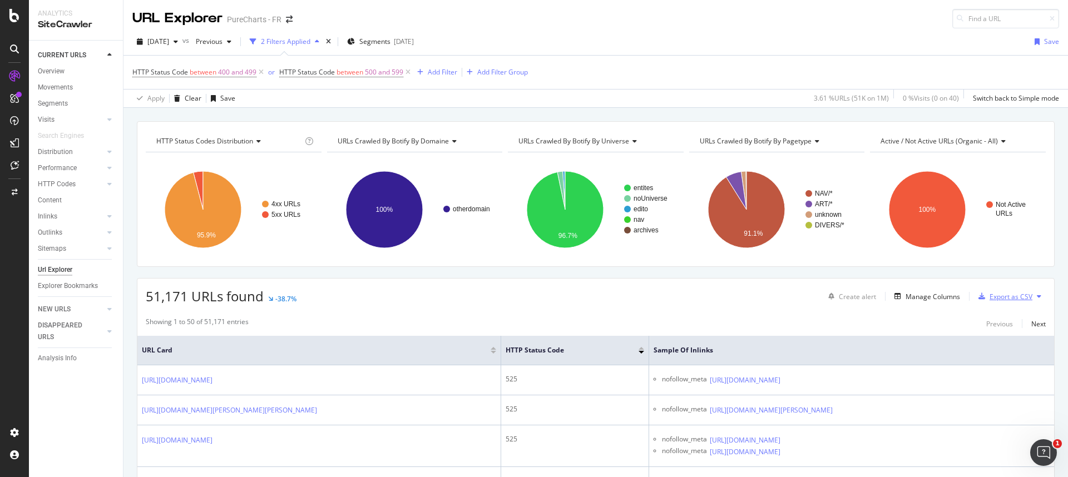
click at [1002, 295] on div "Export as CSV" at bounding box center [1011, 296] width 43 height 9
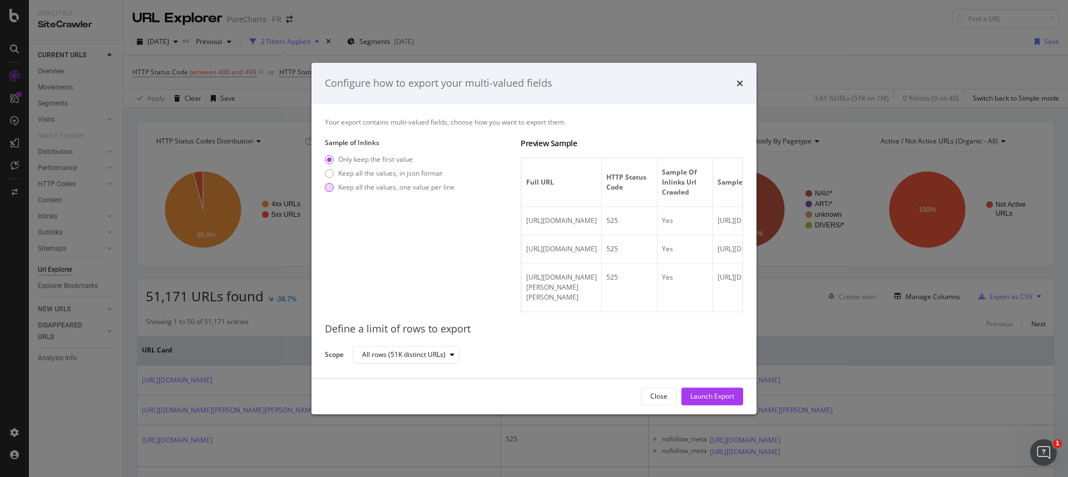
click at [381, 186] on div "Keep all the values, one value per line" at bounding box center [396, 187] width 116 height 9
click at [703, 401] on div "Launch Export" at bounding box center [713, 396] width 44 height 9
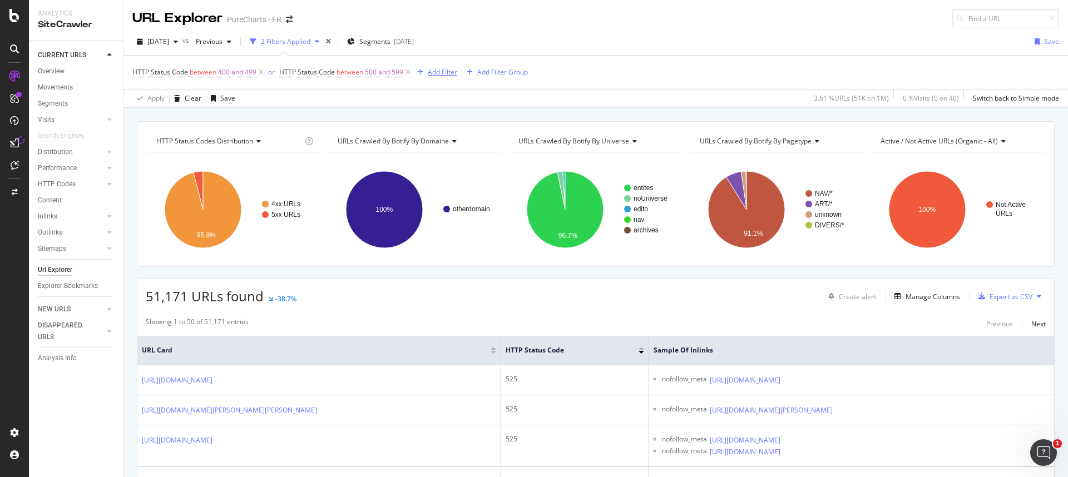
click at [426, 72] on div "button" at bounding box center [420, 72] width 15 height 7
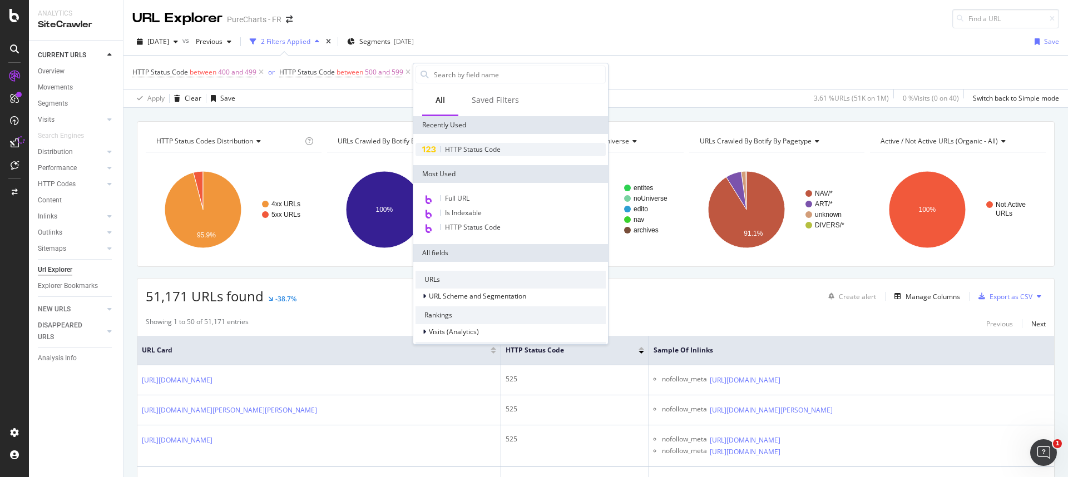
click at [475, 145] on span "HTTP Status Code" at bounding box center [473, 149] width 56 height 9
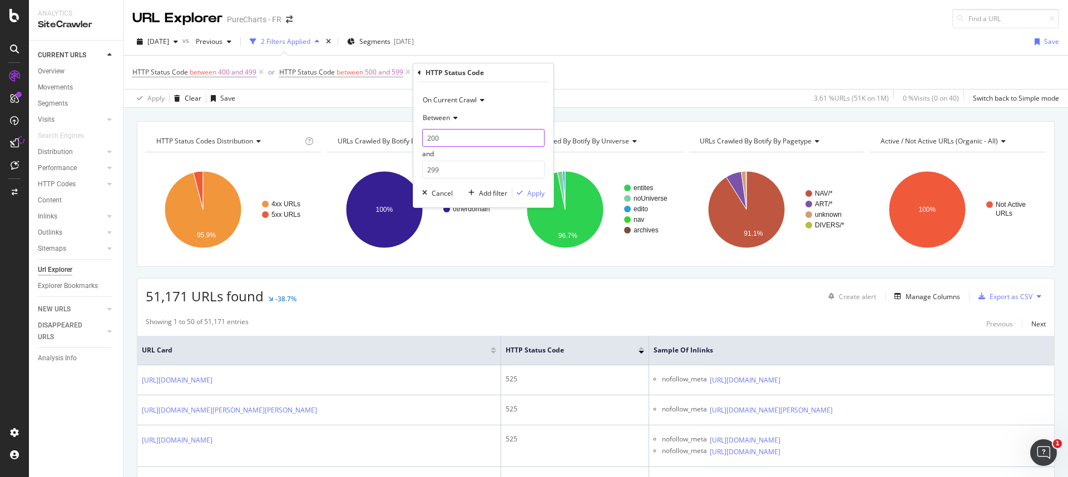
drag, startPoint x: 430, startPoint y: 139, endPoint x: 419, endPoint y: 139, distance: 10.6
click at [419, 139] on div "On Current Crawl Between 200 and 299 Cancel Add filter Apply" at bounding box center [483, 144] width 140 height 125
type input "300"
drag, startPoint x: 431, startPoint y: 167, endPoint x: 423, endPoint y: 168, distance: 7.8
click at [423, 168] on input "299" at bounding box center [483, 170] width 122 height 18
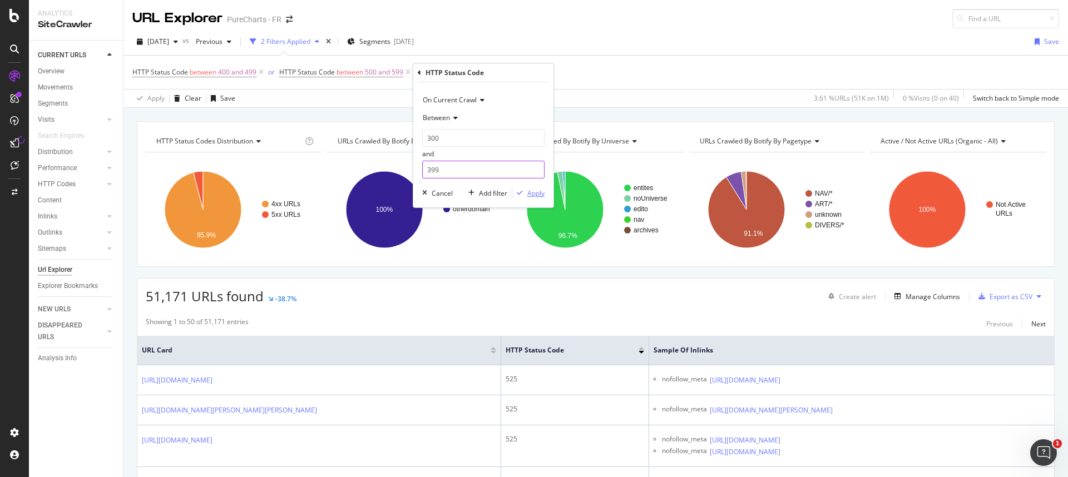
type input "399"
click at [532, 190] on div "Apply" at bounding box center [536, 193] width 17 height 9
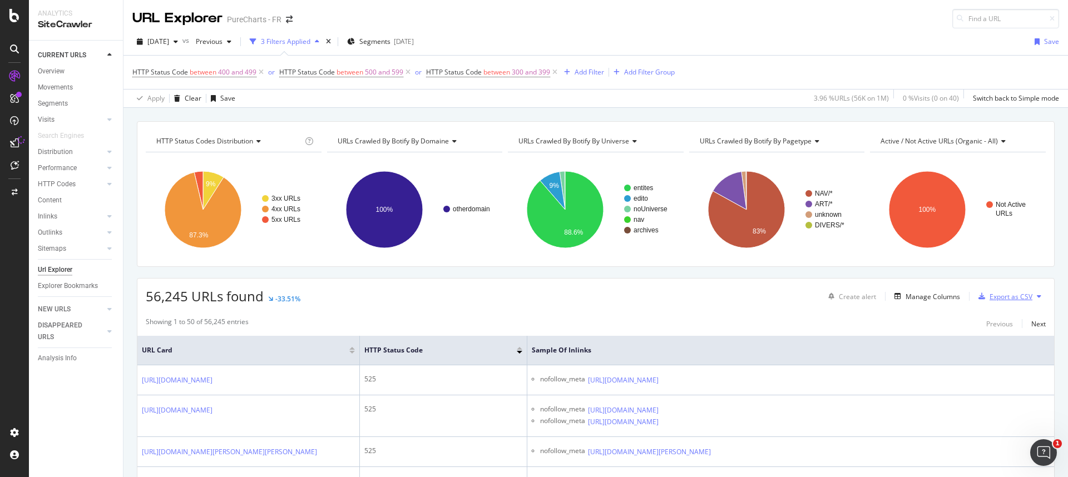
click at [990, 301] on div "Export as CSV" at bounding box center [1011, 296] width 43 height 9
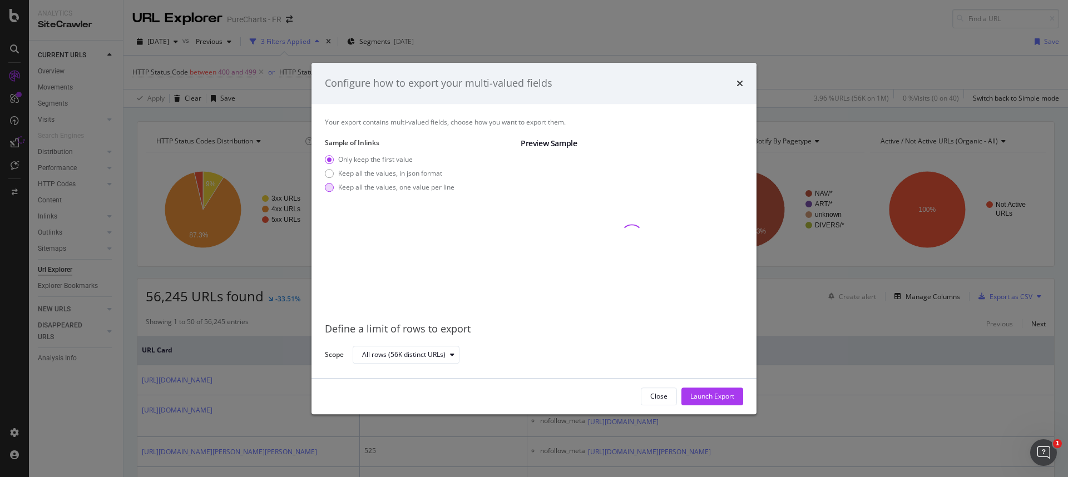
click at [377, 185] on div "Keep all the values, one value per line" at bounding box center [396, 187] width 116 height 9
click at [727, 400] on div "Launch Export" at bounding box center [713, 396] width 44 height 9
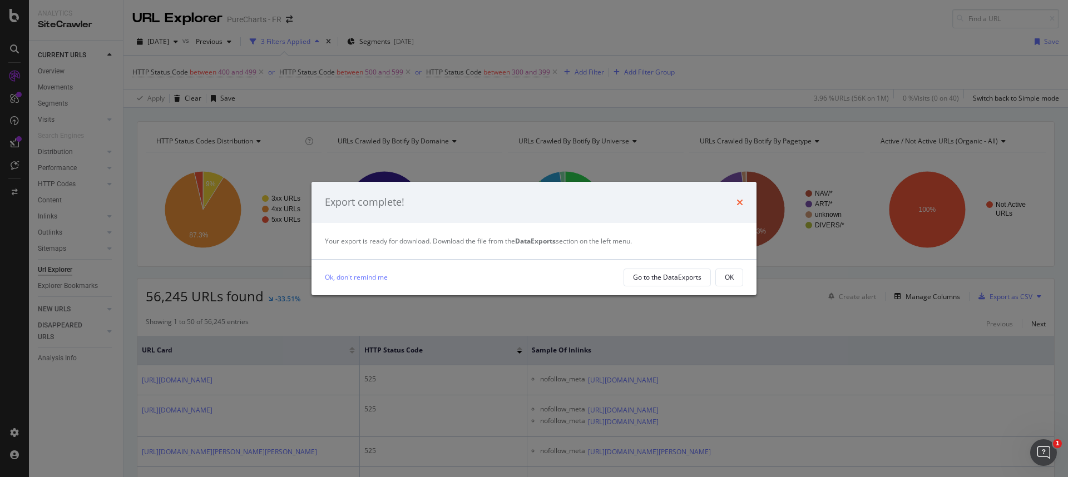
click at [741, 205] on icon "times" at bounding box center [740, 202] width 7 height 9
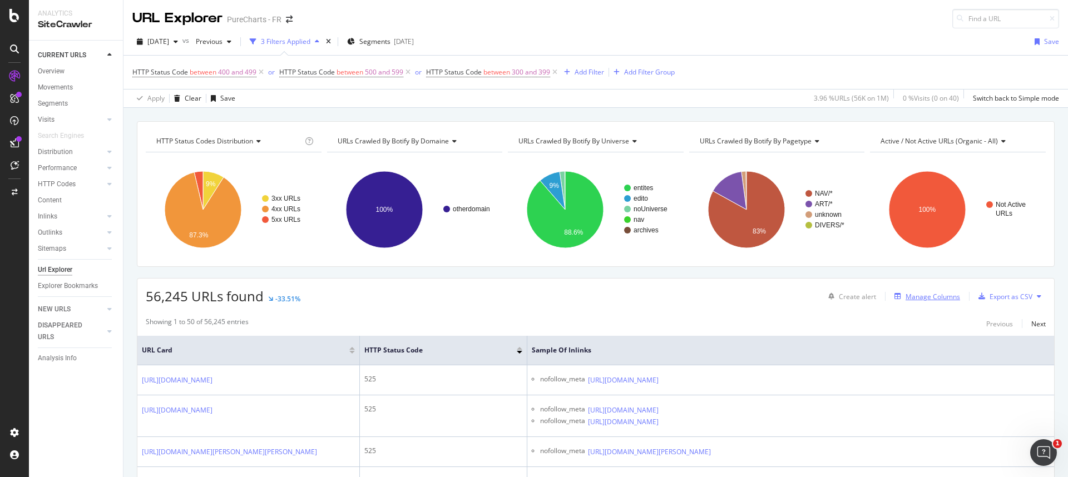
click at [912, 301] on div "Manage Columns" at bounding box center [933, 296] width 55 height 9
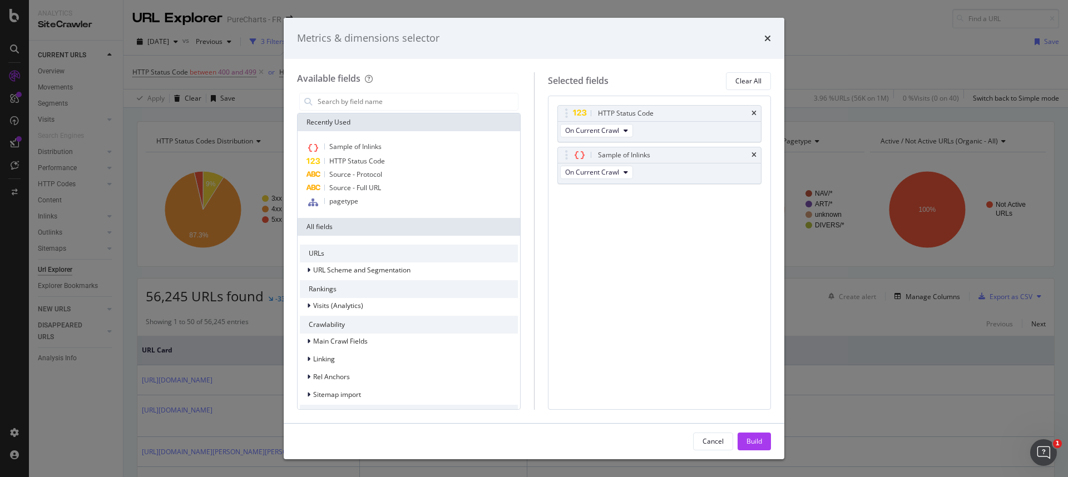
click at [905, 316] on div "Metrics & dimensions selector Available fields Recently Used Sample of Inlinks …" at bounding box center [534, 238] width 1068 height 477
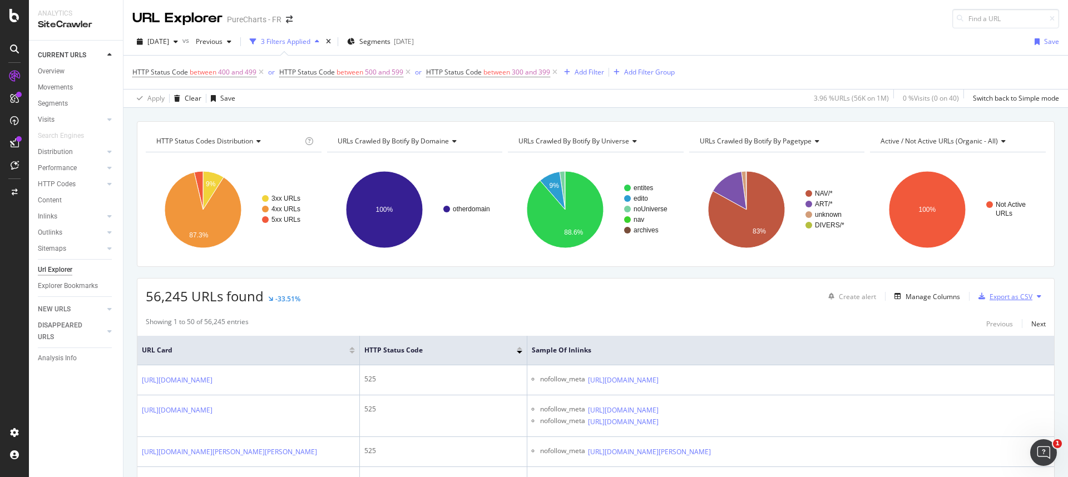
click at [994, 297] on div "Export as CSV" at bounding box center [1011, 296] width 43 height 9
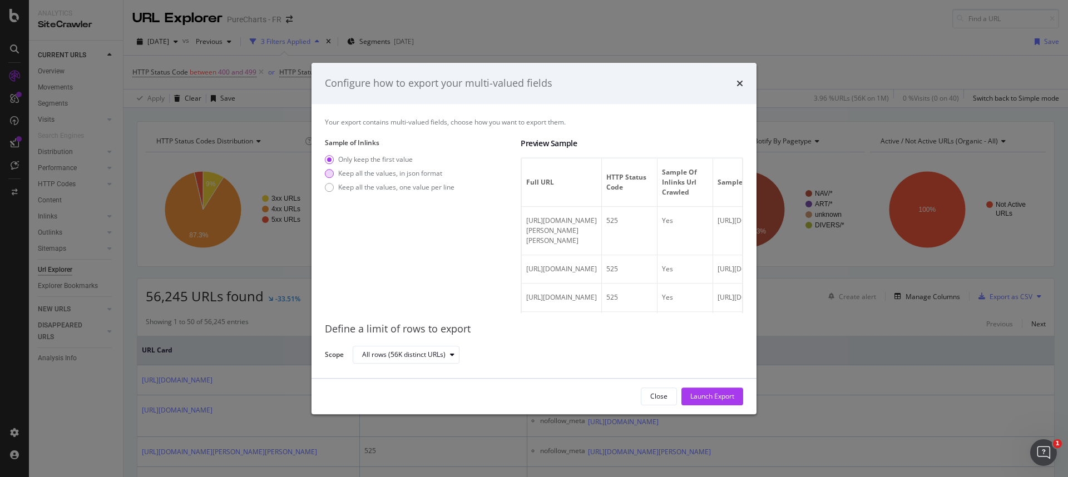
click at [404, 174] on div "Keep all the values, in json format" at bounding box center [390, 173] width 104 height 9
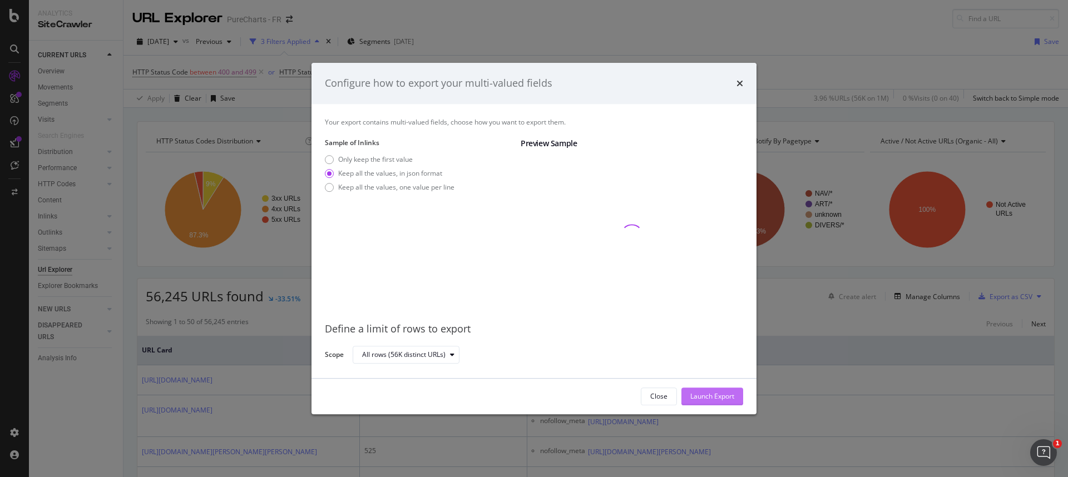
click at [705, 397] on div "Launch Export" at bounding box center [713, 396] width 44 height 9
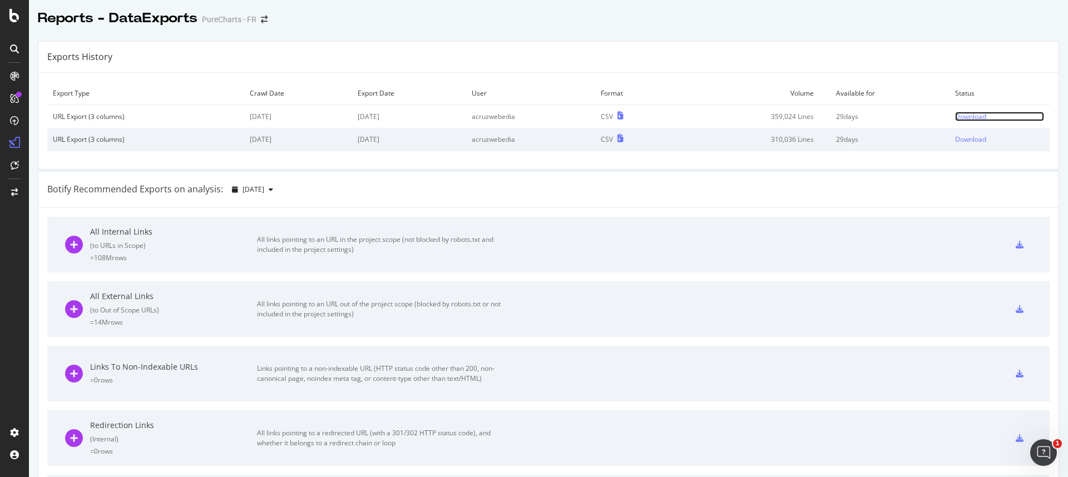
click at [955, 116] on div "Download" at bounding box center [970, 116] width 31 height 9
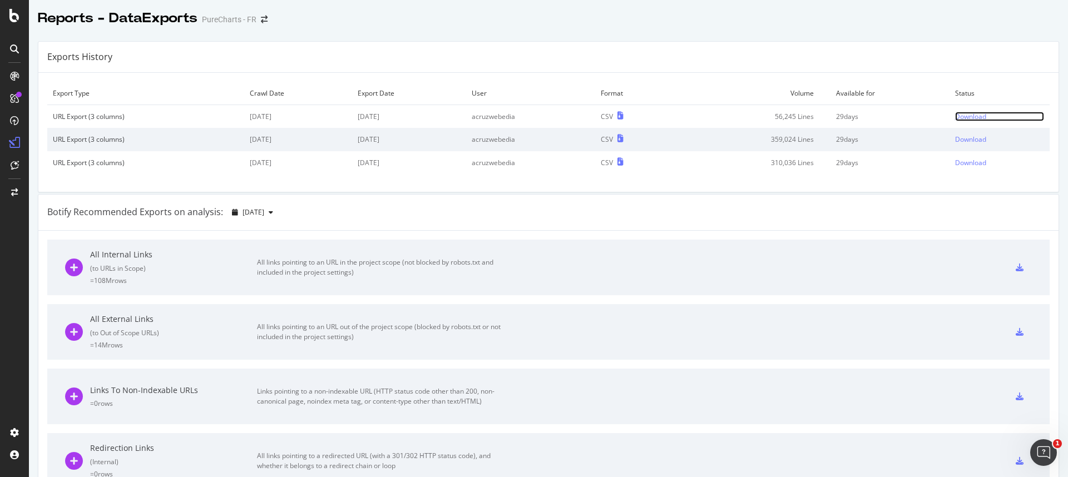
click at [955, 118] on div "Download" at bounding box center [970, 116] width 31 height 9
